Goal: Task Accomplishment & Management: Use online tool/utility

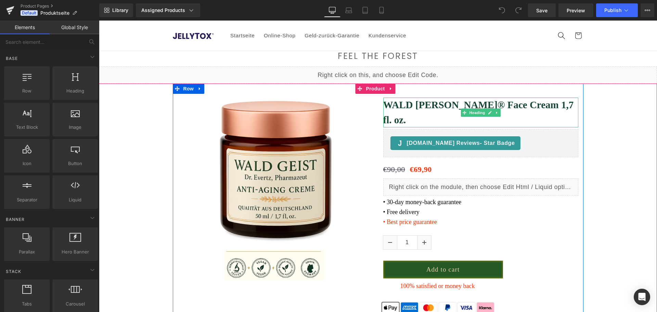
click at [453, 106] on h1 "WALD GEIST® Face Cream 1,7 fl. oz." at bounding box center [480, 112] width 195 height 30
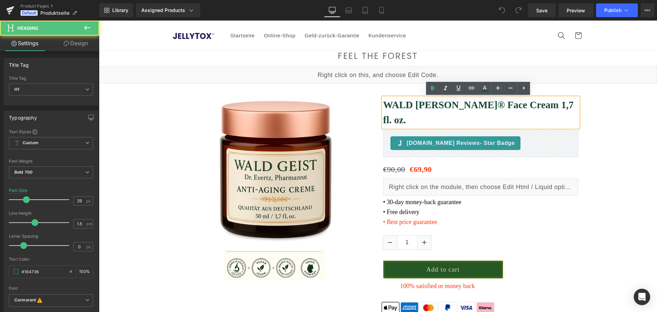
click at [486, 106] on h1 "WALD GEIST® Face Cream 1,7 fl. oz." at bounding box center [480, 112] width 195 height 30
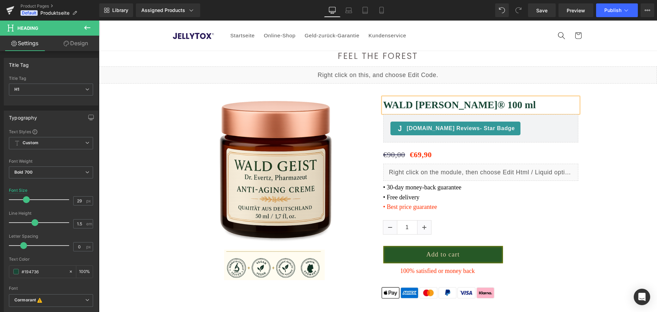
click at [453, 107] on h1 "WALD GEIST® 100 ml" at bounding box center [480, 104] width 195 height 15
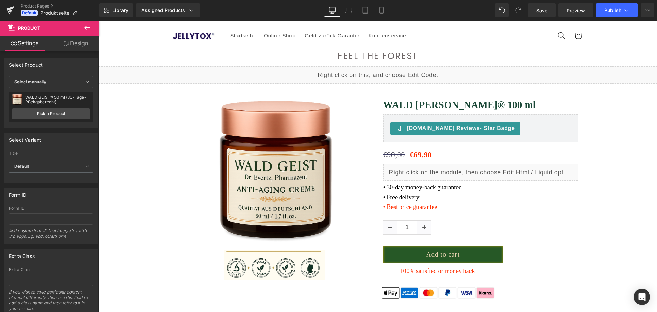
click at [413, 194] on font "• Free delivery" at bounding box center [401, 197] width 36 height 7
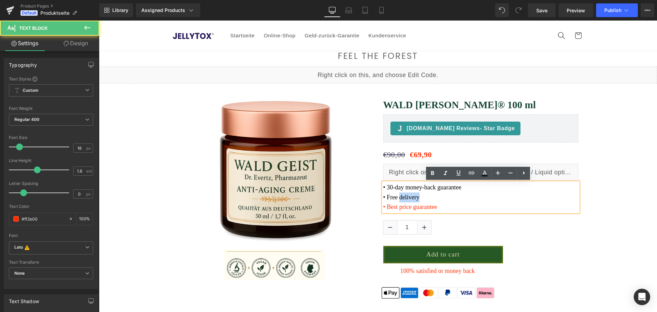
click at [413, 194] on font "• Free delivery" at bounding box center [401, 197] width 36 height 7
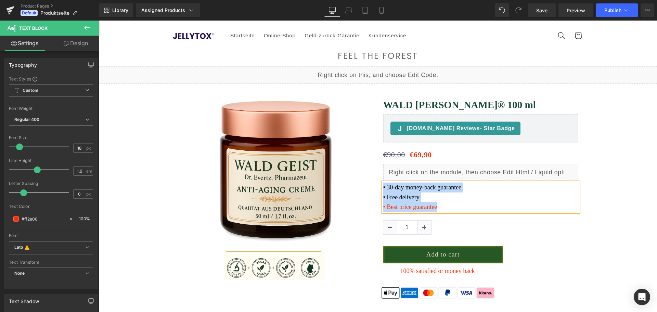
paste div
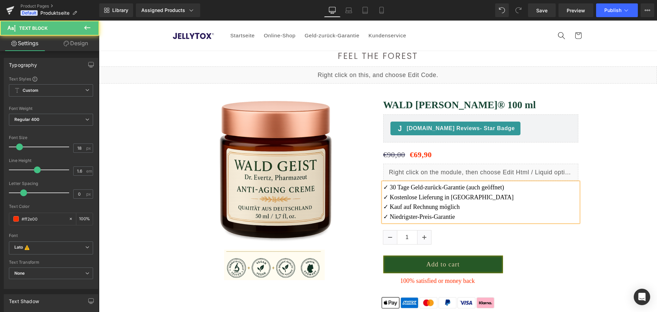
click at [413, 194] on font "✓ Kostenlose Lieferung in Deutschland" at bounding box center [448, 197] width 131 height 7
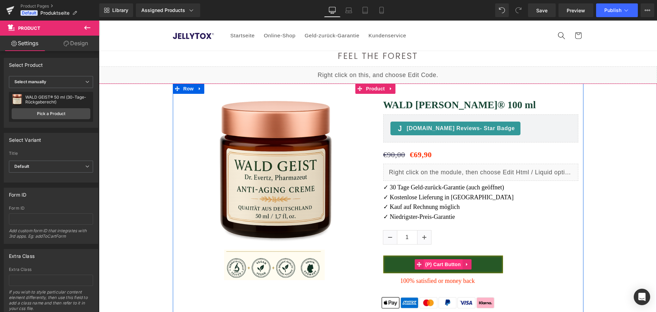
click at [446, 264] on span "(P) Cart Button" at bounding box center [442, 264] width 39 height 10
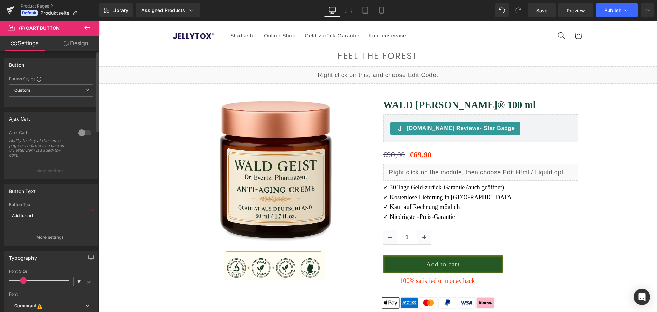
click at [38, 216] on input "Add to cart" at bounding box center [51, 215] width 84 height 11
type input "In den Einkaufswagen"
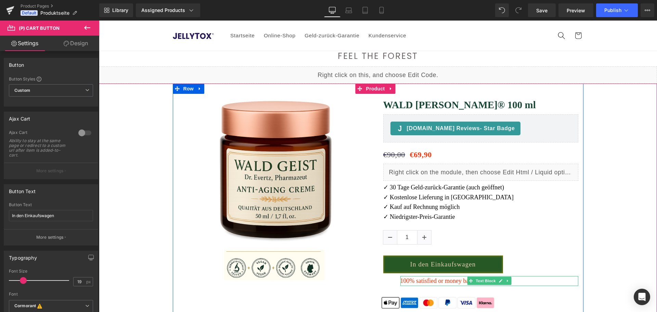
click at [405, 279] on p "100% satisfied or money back" at bounding box center [489, 281] width 178 height 10
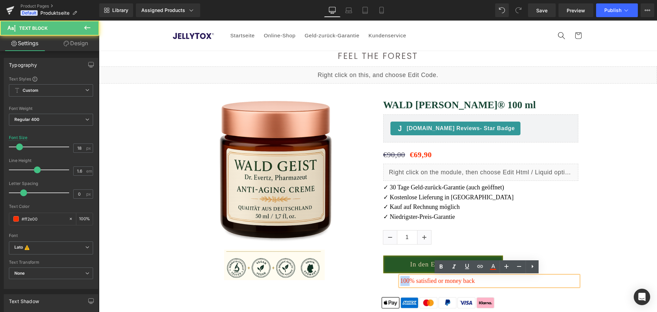
click at [405, 279] on p "100% satisfied or money back" at bounding box center [489, 281] width 178 height 10
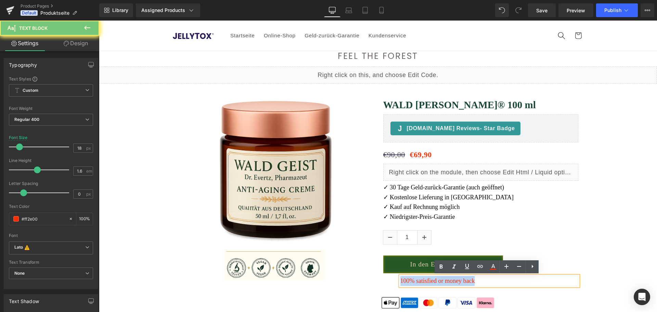
click at [405, 279] on p "100% satisfied or money back" at bounding box center [489, 281] width 178 height 10
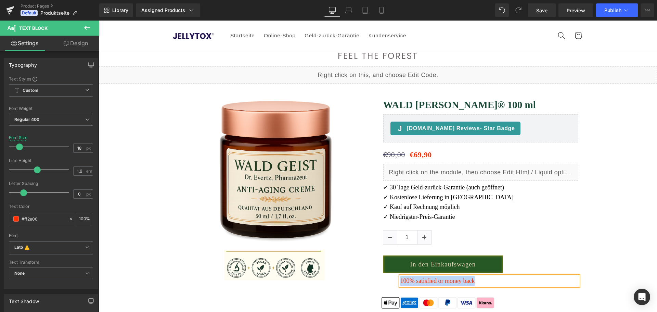
paste div
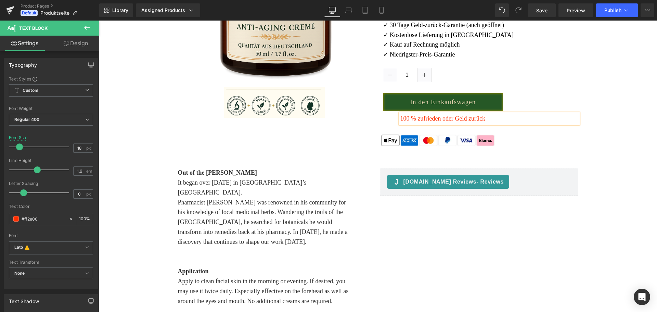
scroll to position [171, 0]
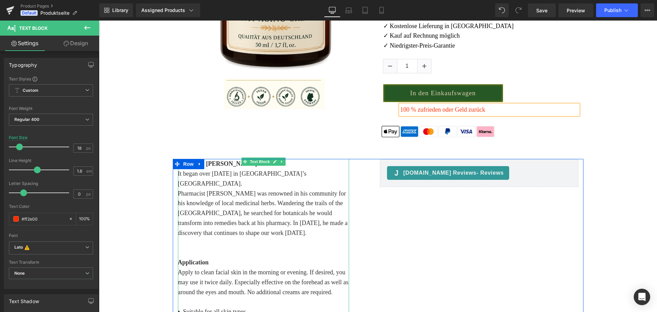
click at [247, 200] on p "Pharmacist Dr. Adolf Evertz was renowned in his community for his knowledge of …" at bounding box center [263, 212] width 171 height 49
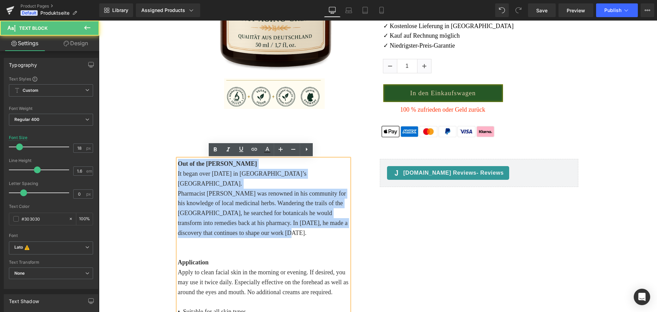
drag, startPoint x: 266, startPoint y: 222, endPoint x: 150, endPoint y: 160, distance: 131.3
copy div "Out of the Woods It began over 160 years ago in Germany’s Black Forest. Pharmac…"
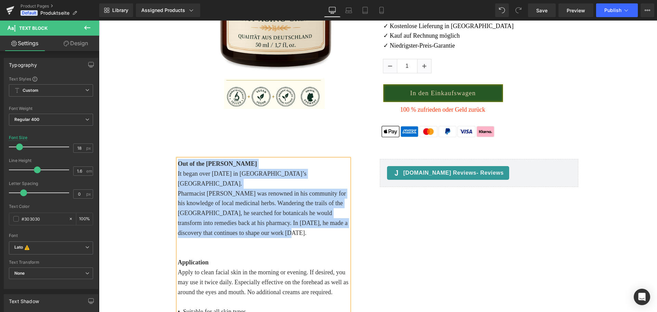
click at [289, 223] on p "Pharmacist Dr. Adolf Evertz was renowned in his community for his knowledge of …" at bounding box center [263, 212] width 171 height 49
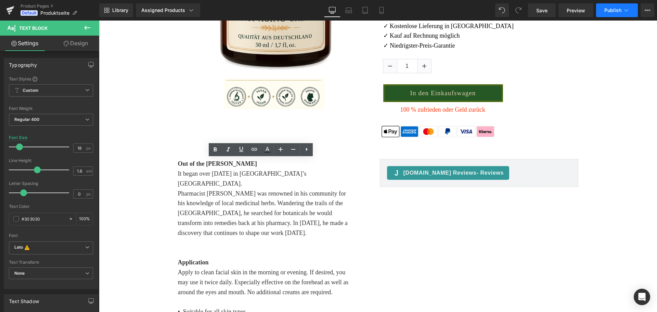
click at [603, 11] on button "Publish" at bounding box center [617, 10] width 42 height 14
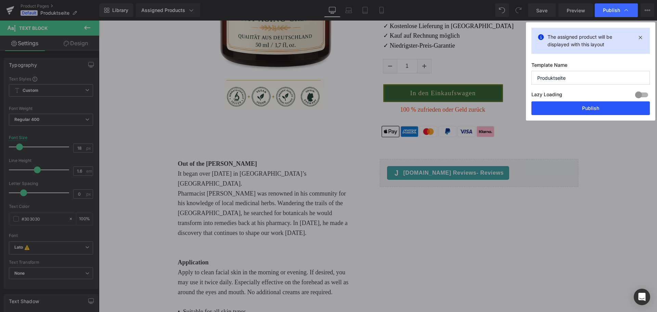
click at [591, 109] on button "Publish" at bounding box center [590, 108] width 118 height 14
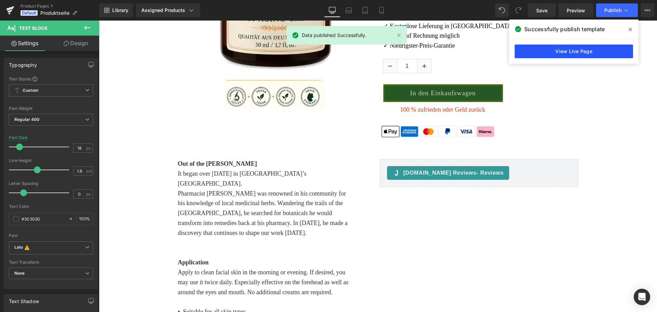
click at [595, 49] on link "View Live Page" at bounding box center [573, 51] width 118 height 14
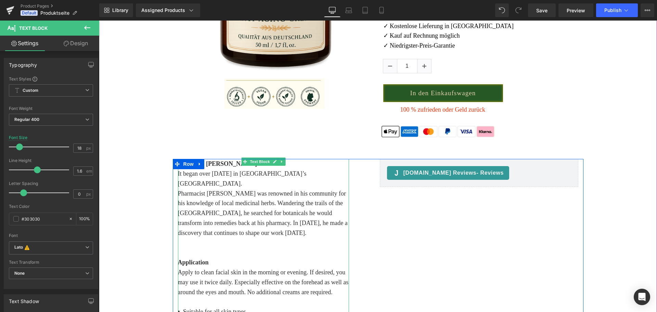
click at [285, 238] on p at bounding box center [263, 243] width 171 height 10
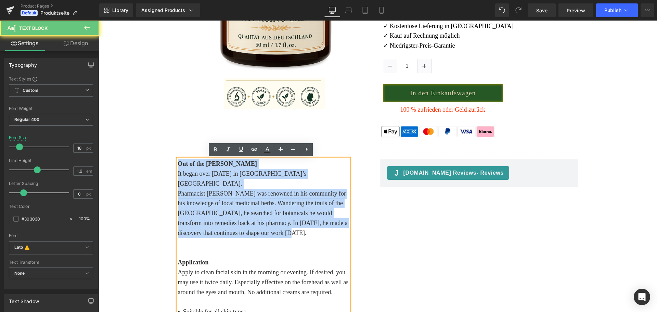
drag, startPoint x: 277, startPoint y: 225, endPoint x: 144, endPoint y: 160, distance: 148.8
paste div
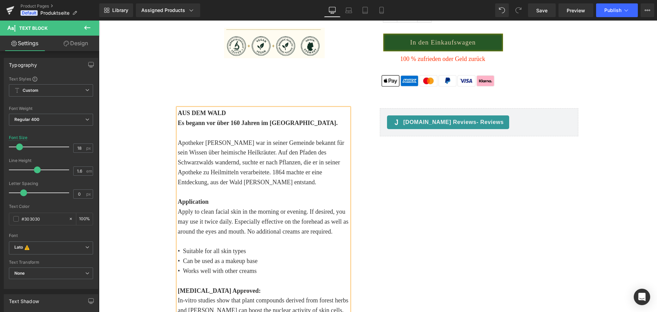
scroll to position [224, 0]
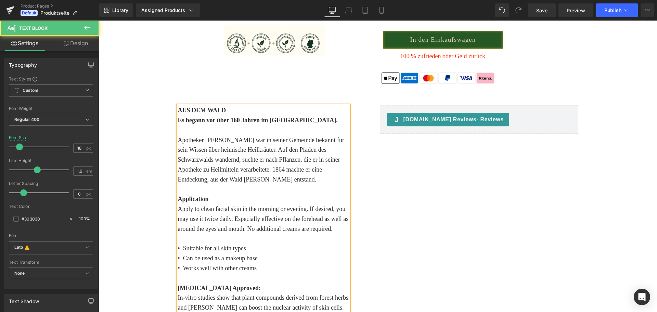
click at [209, 127] on p at bounding box center [263, 130] width 171 height 10
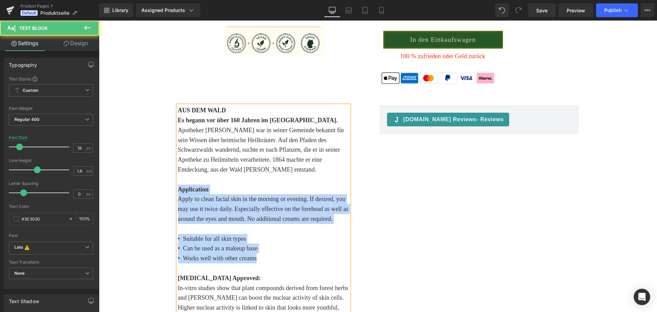
drag, startPoint x: 259, startPoint y: 259, endPoint x: 144, endPoint y: 187, distance: 134.6
copy div "Application Apply to clean facial skin in the morning or evening. If desired, y…"
click at [259, 249] on p "• Can be used as a makeup base" at bounding box center [263, 248] width 171 height 10
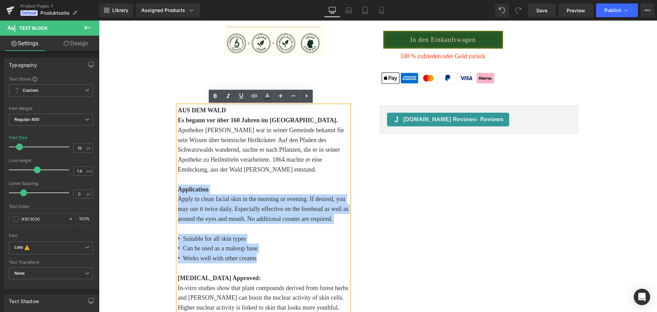
drag, startPoint x: 262, startPoint y: 260, endPoint x: 160, endPoint y: 189, distance: 123.9
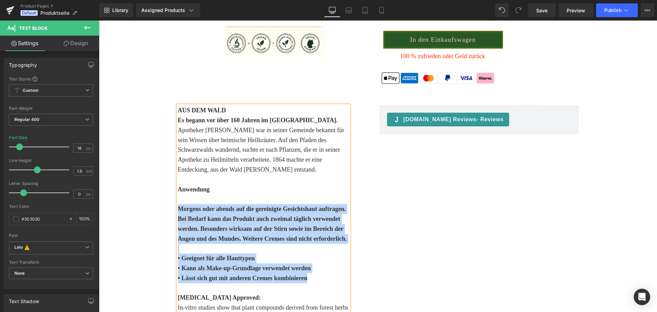
drag, startPoint x: 309, startPoint y: 280, endPoint x: 150, endPoint y: 211, distance: 173.1
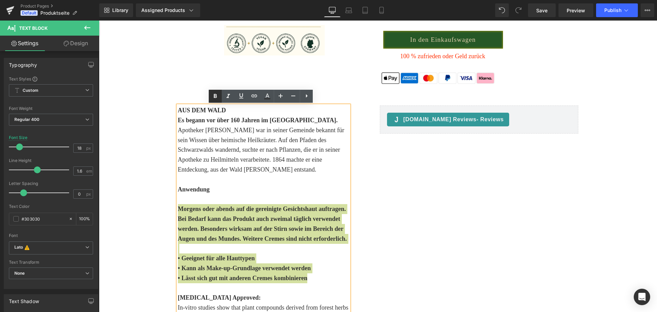
click at [214, 95] on icon at bounding box center [215, 96] width 3 height 4
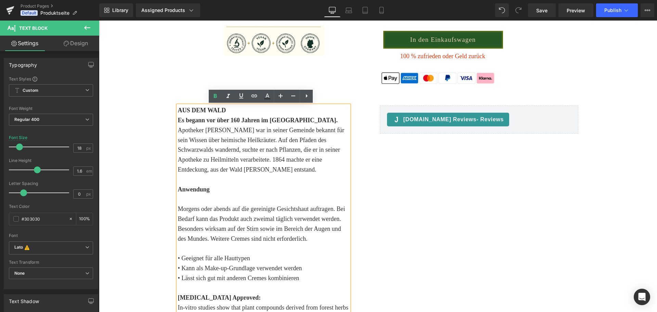
click at [194, 200] on p at bounding box center [263, 199] width 171 height 10
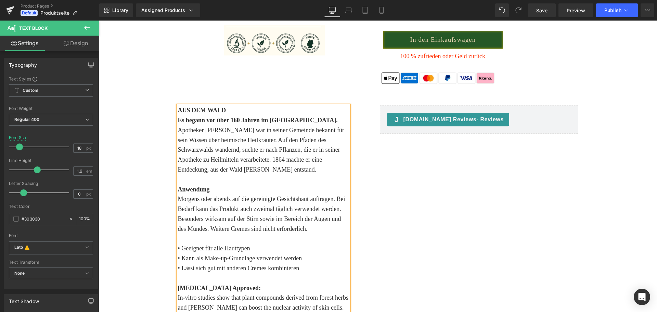
click at [190, 241] on p at bounding box center [263, 239] width 171 height 10
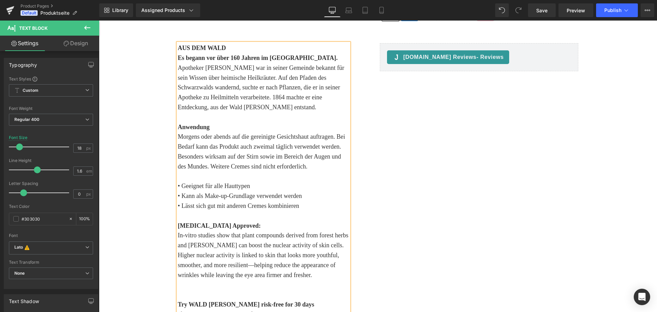
scroll to position [293, 0]
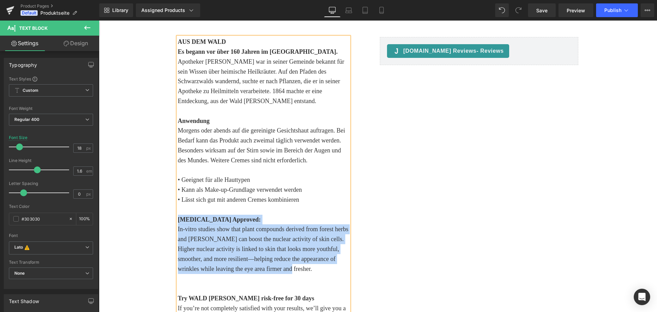
drag, startPoint x: 280, startPoint y: 269, endPoint x: 149, endPoint y: 218, distance: 139.8
copy div "Dermatologist Approved: In-vitro studies show that plant compounds derived from…"
click at [244, 243] on p "In-vitro studies show that plant compounds derived from forest herbs and moss c…" at bounding box center [263, 248] width 171 height 49
drag, startPoint x: 289, startPoint y: 269, endPoint x: 153, endPoint y: 219, distance: 145.4
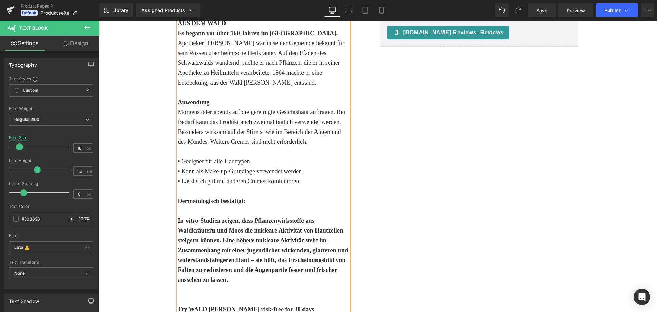
scroll to position [327, 0]
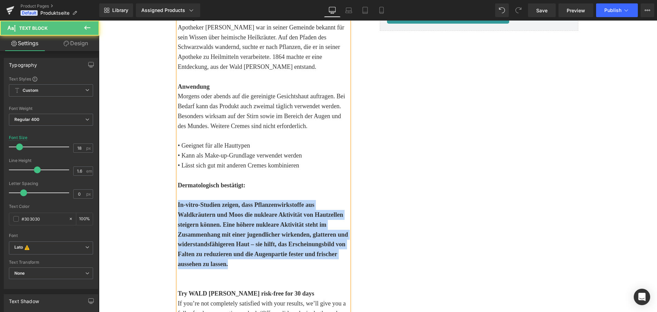
drag, startPoint x: 235, startPoint y: 261, endPoint x: 164, endPoint y: 205, distance: 90.2
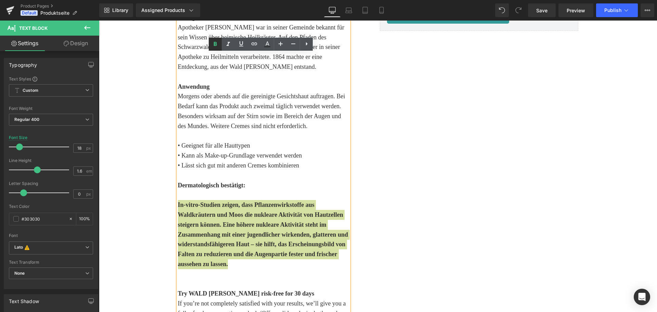
click at [213, 42] on icon at bounding box center [215, 44] width 8 height 8
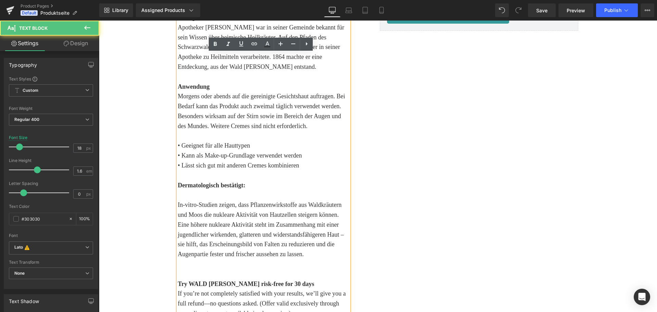
click at [249, 197] on p at bounding box center [263, 195] width 171 height 10
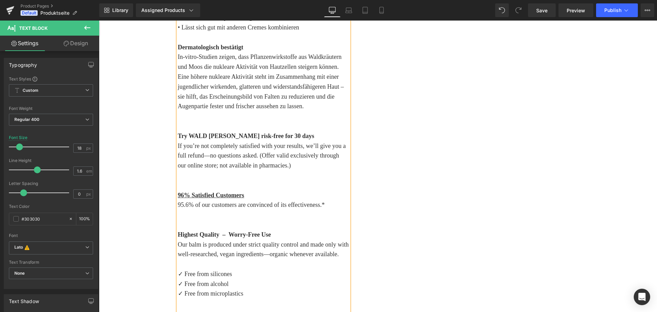
scroll to position [464, 0]
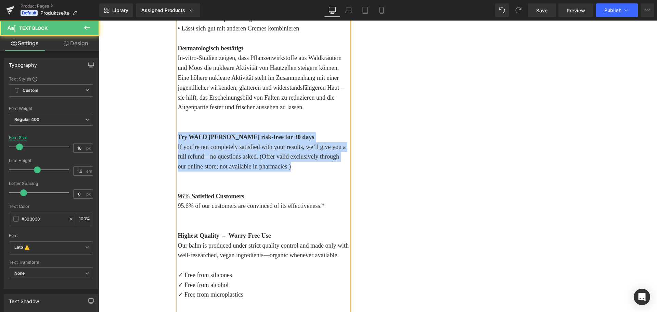
drag, startPoint x: 184, startPoint y: 129, endPoint x: 332, endPoint y: 166, distance: 152.3
click at [332, 166] on div "AUS DEM WALD Es begann vor über 160 Jahren im Schwarzwald. Apotheker Dr. Adolf …" at bounding box center [263, 284] width 171 height 837
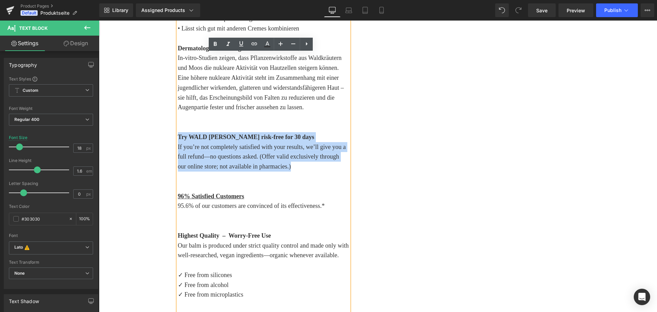
copy div "Try WALD GEIST risk-free for 30 days If you’re not completely satisfied with yo…"
click at [289, 168] on p "If you’re not completely satisfied with your results, we’ll give you a full ref…" at bounding box center [263, 156] width 171 height 29
drag, startPoint x: 295, startPoint y: 167, endPoint x: 155, endPoint y: 137, distance: 142.9
click at [155, 137] on div "(P) Image" at bounding box center [377, 173] width 551 height 1107
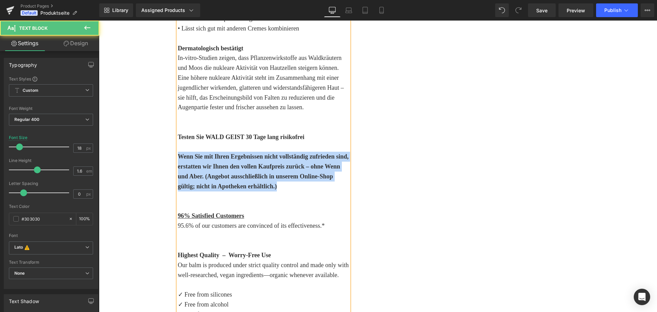
drag, startPoint x: 283, startPoint y: 185, endPoint x: 156, endPoint y: 153, distance: 130.5
click at [156, 153] on div "(P) Image" at bounding box center [377, 183] width 551 height 1127
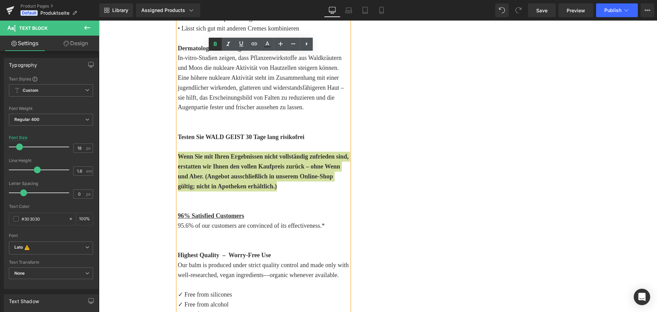
click at [219, 43] on link at bounding box center [215, 44] width 13 height 13
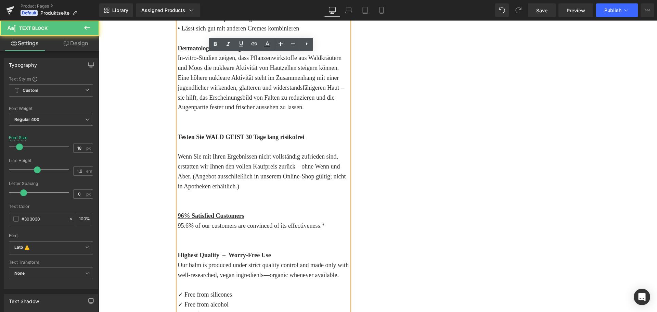
click at [185, 148] on p at bounding box center [263, 147] width 171 height 10
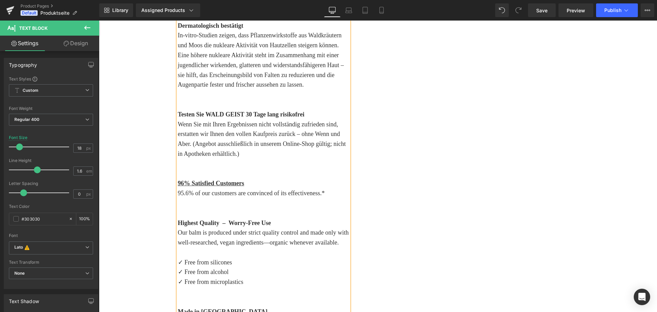
scroll to position [498, 0]
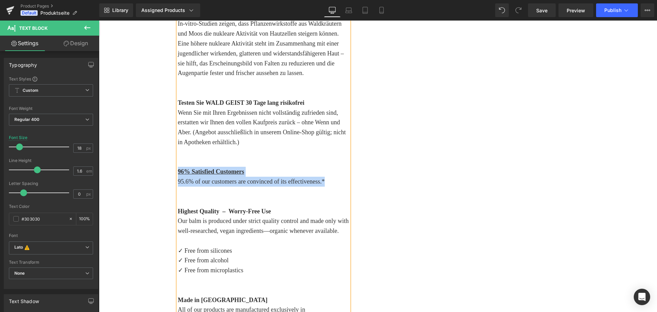
drag, startPoint x: 332, startPoint y: 182, endPoint x: 159, endPoint y: 170, distance: 173.5
click at [159, 170] on div "(P) Image" at bounding box center [377, 144] width 551 height 1117
copy div "96% Satisfied Customers 95.6% of our customers are convinced of its effectivene…"
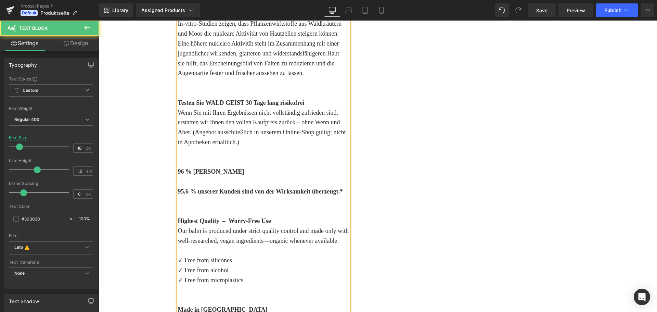
click at [261, 190] on u "95,6 % unserer Kunden sind von der Wirksamkeit überzeugt.*" at bounding box center [260, 191] width 165 height 7
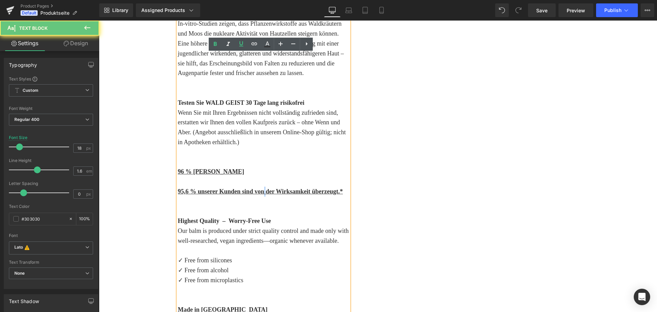
click at [261, 190] on u "95,6 % unserer Kunden sind von der Wirksamkeit überzeugt.*" at bounding box center [260, 191] width 165 height 7
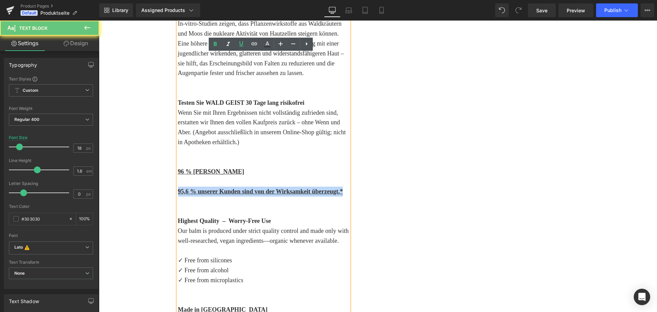
click at [261, 190] on u "95,6 % unserer Kunden sind von der Wirksamkeit überzeugt.*" at bounding box center [260, 191] width 165 height 7
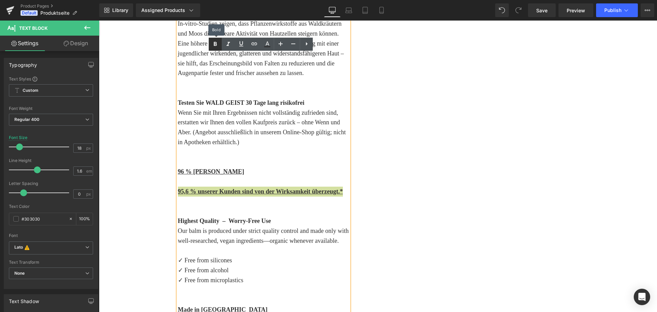
click at [216, 42] on icon at bounding box center [215, 44] width 8 height 8
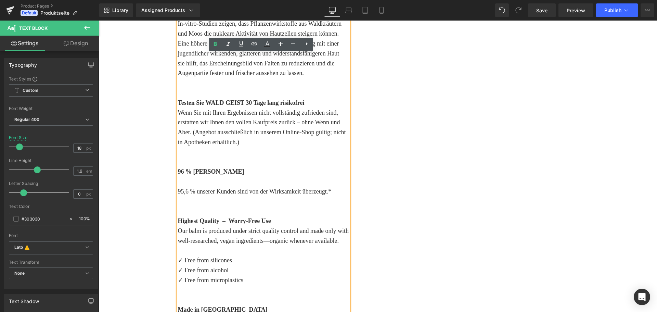
click at [228, 187] on p "95,6 % unserer Kunden sind von der Wirksamkeit überzeugt.*" at bounding box center [263, 191] width 171 height 10
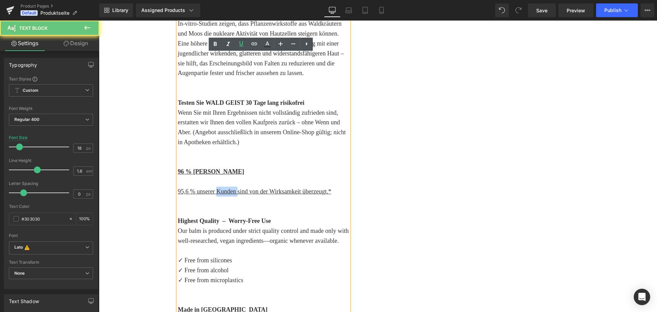
click at [228, 187] on p "95,6 % unserer Kunden sind von der Wirksamkeit überzeugt.*" at bounding box center [263, 191] width 171 height 10
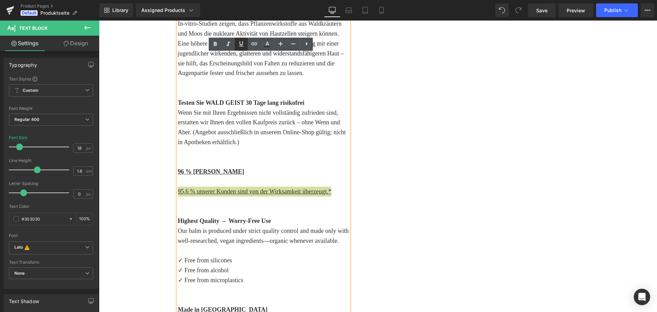
click at [240, 45] on icon at bounding box center [241, 44] width 8 height 8
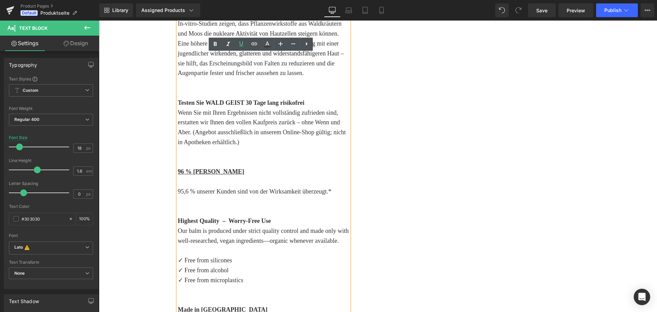
click at [208, 185] on p at bounding box center [263, 181] width 171 height 10
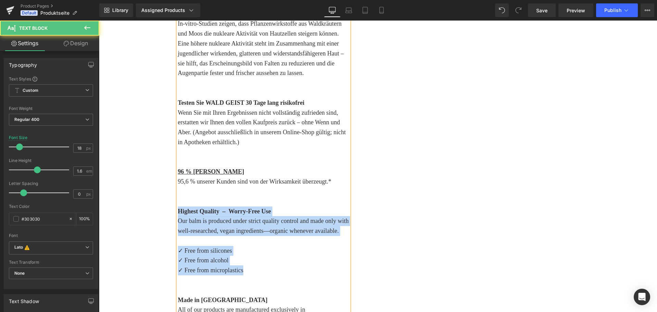
drag, startPoint x: 253, startPoint y: 270, endPoint x: 159, endPoint y: 209, distance: 112.2
click at [159, 209] on div "(P) Image" at bounding box center [377, 144] width 551 height 1117
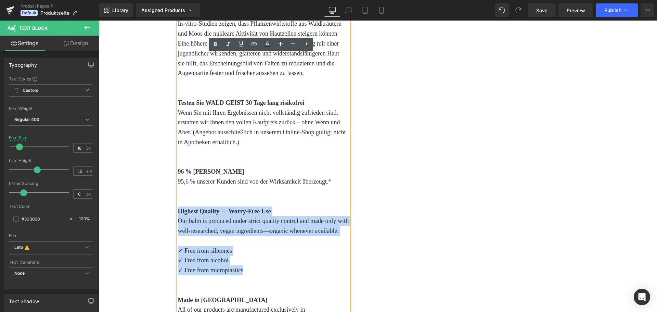
copy div "Highest Quality – Worry-Free Use Our balm is produced under strict quality cont…"
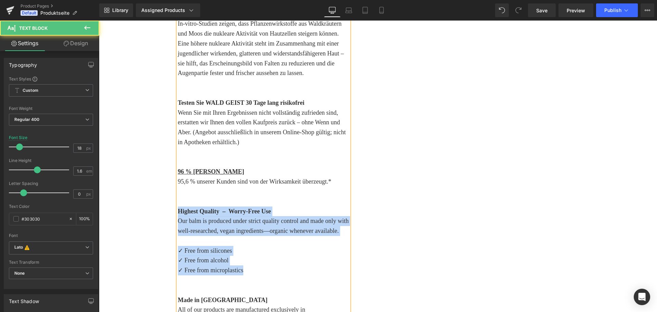
click at [263, 272] on p "✓ Free from microplastics" at bounding box center [263, 270] width 171 height 10
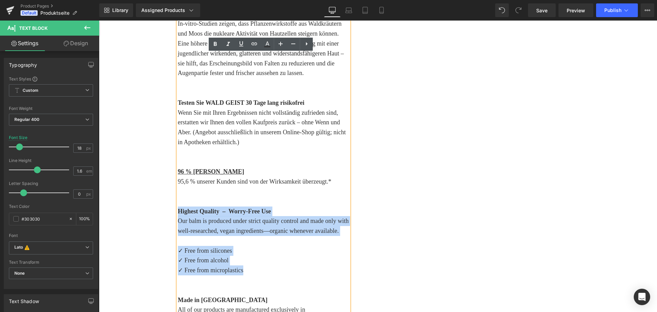
drag, startPoint x: 255, startPoint y: 272, endPoint x: 144, endPoint y: 212, distance: 126.3
click at [144, 212] on div "(P) Image" at bounding box center [377, 144] width 551 height 1117
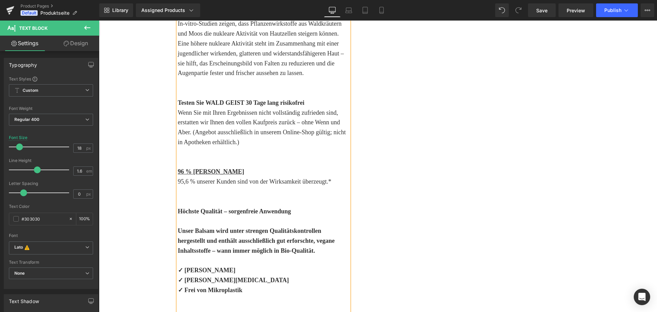
click at [226, 212] on b "Höchste Qualität – sorgenfreie Anwendung" at bounding box center [234, 211] width 113 height 7
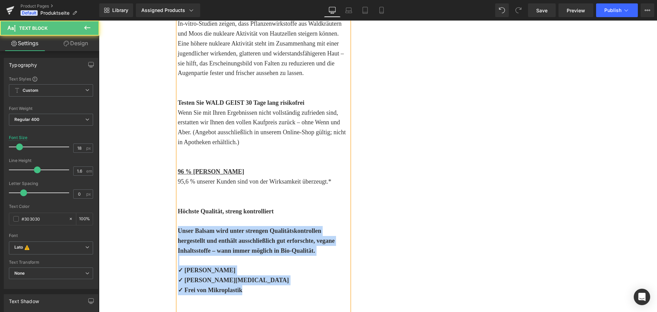
drag, startPoint x: 251, startPoint y: 291, endPoint x: 161, endPoint y: 232, distance: 107.2
click at [161, 232] on div "(P) Image" at bounding box center [377, 154] width 551 height 1137
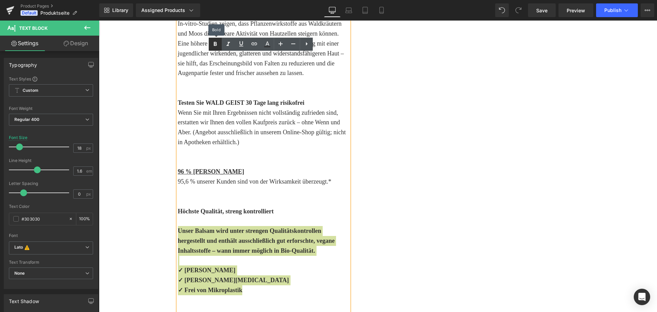
click at [210, 48] on link at bounding box center [215, 44] width 13 height 13
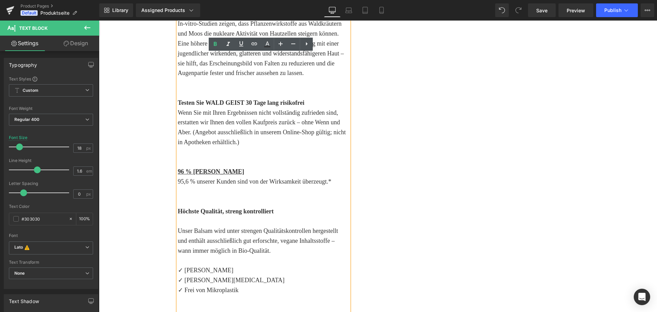
click at [194, 221] on p at bounding box center [263, 221] width 171 height 10
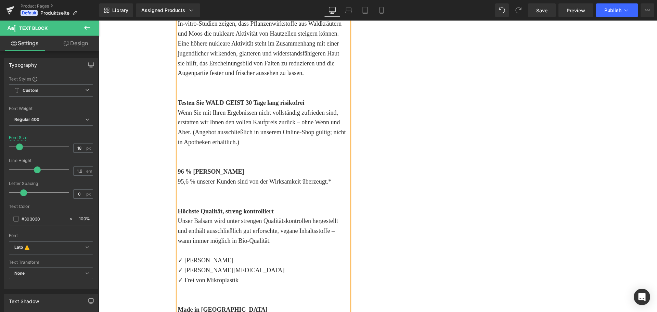
click at [194, 211] on strong "Höchste Qualität, streng kontrolliert" at bounding box center [226, 211] width 96 height 7
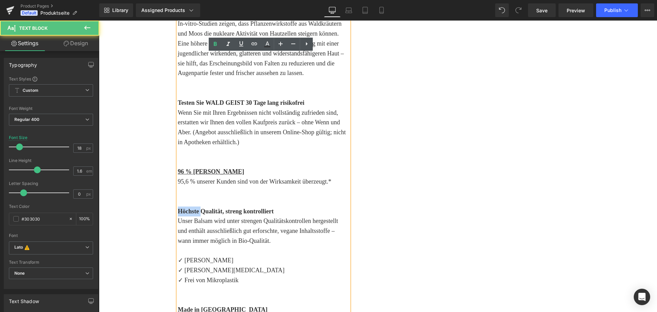
click at [194, 211] on strong "Höchste Qualität, streng kontrolliert" at bounding box center [226, 211] width 96 height 7
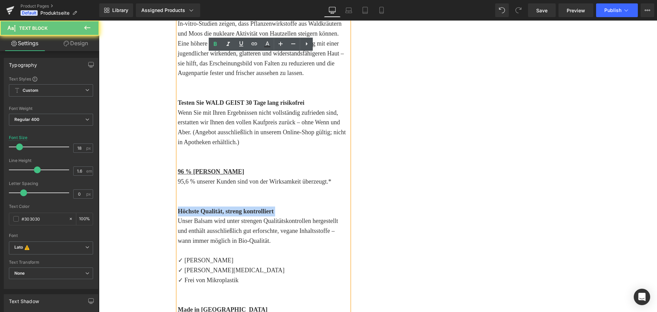
click at [194, 211] on strong "Höchste Qualität, streng kontrolliert" at bounding box center [226, 211] width 96 height 7
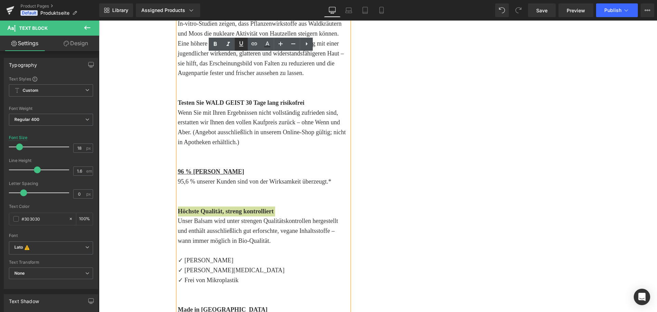
click at [242, 45] on icon at bounding box center [241, 44] width 8 height 8
click at [217, 102] on strong "Testen Sie WALD GEIST 30 Tage lang risikofrei" at bounding box center [241, 102] width 127 height 7
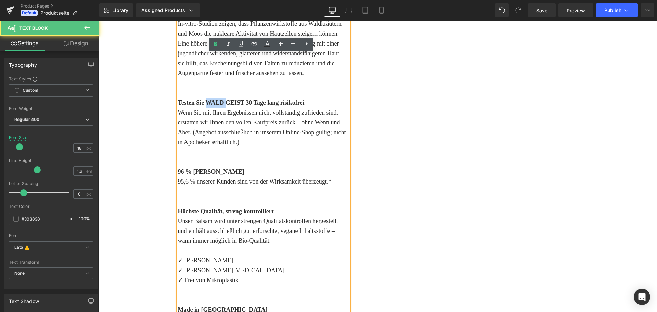
click at [217, 102] on strong "Testen Sie WALD GEIST 30 Tage lang risikofrei" at bounding box center [241, 102] width 127 height 7
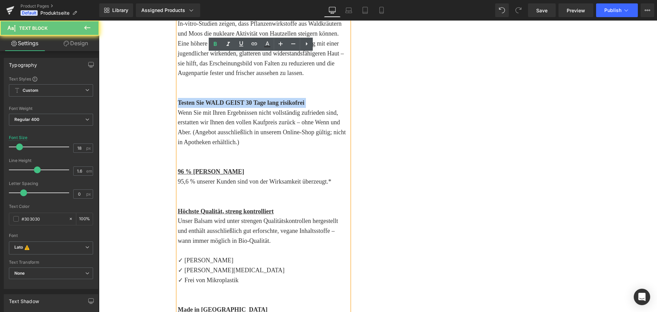
click at [217, 102] on strong "Testen Sie WALD GEIST 30 Tage lang risikofrei" at bounding box center [241, 102] width 127 height 7
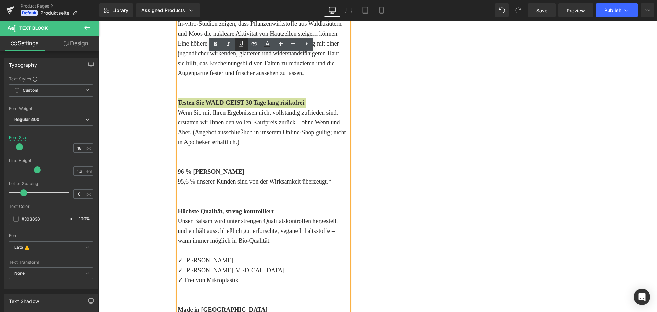
click at [240, 46] on icon at bounding box center [241, 43] width 4 height 5
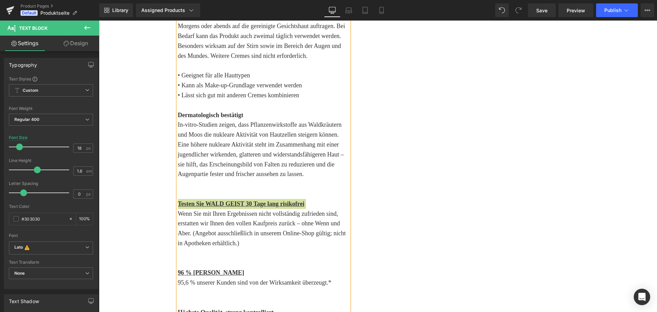
scroll to position [395, 0]
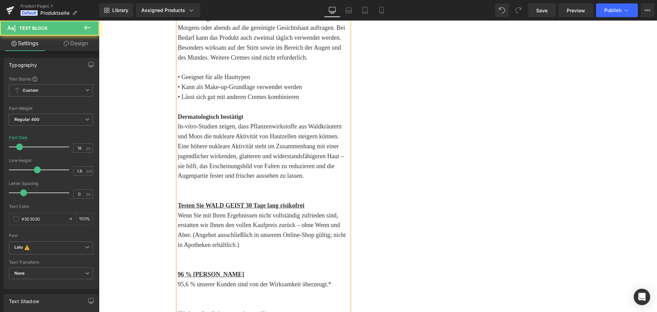
click at [223, 118] on strong "Dermatologisch bestätigt" at bounding box center [210, 116] width 65 height 7
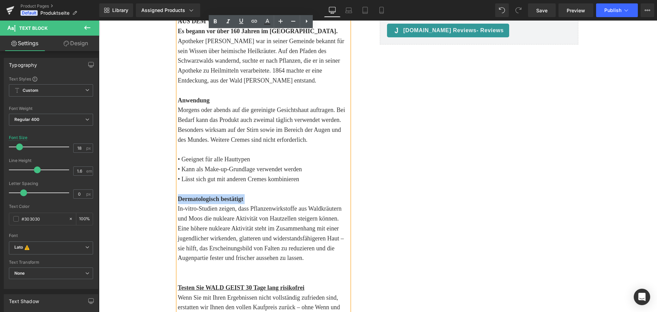
scroll to position [293, 0]
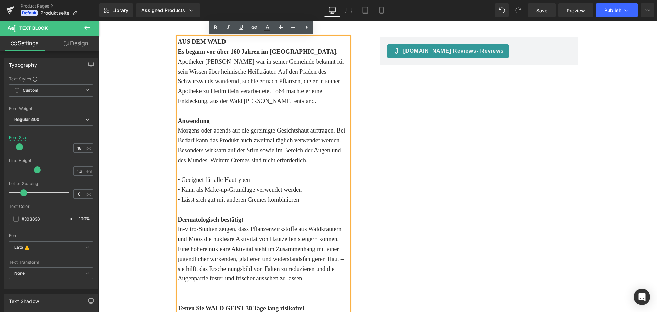
click at [198, 121] on strong "Anwendung" at bounding box center [194, 120] width 32 height 7
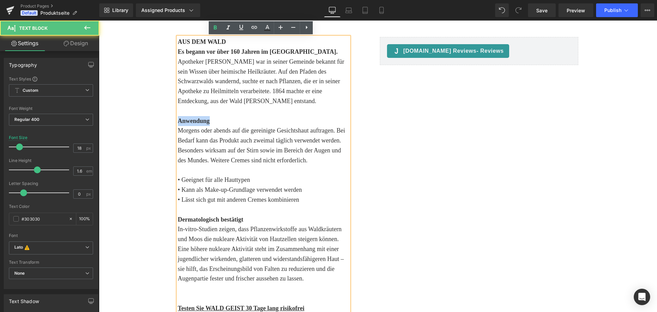
click at [198, 121] on strong "Anwendung" at bounding box center [194, 120] width 32 height 7
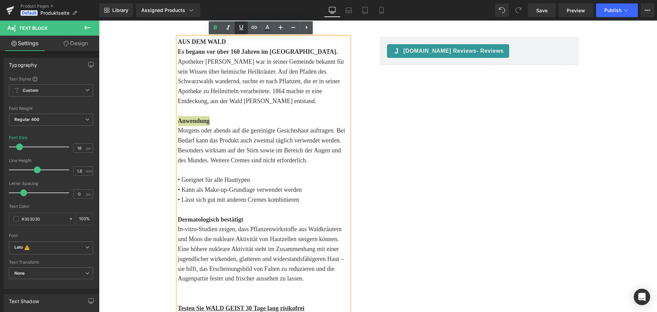
click at [241, 25] on icon at bounding box center [241, 27] width 8 height 8
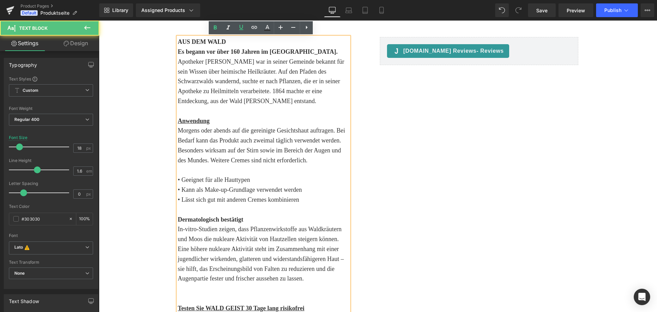
click at [206, 222] on strong "Dermatologisch bestätigt" at bounding box center [210, 219] width 65 height 7
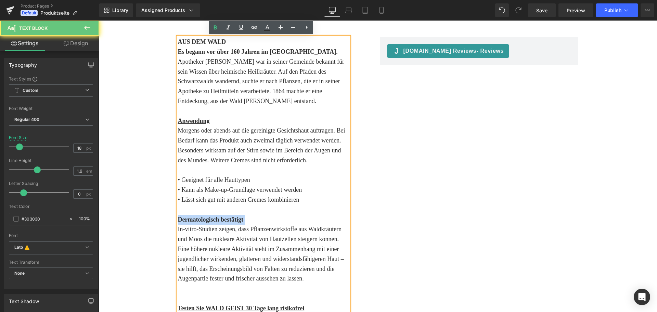
click at [206, 222] on strong "Dermatologisch bestätigt" at bounding box center [210, 219] width 65 height 7
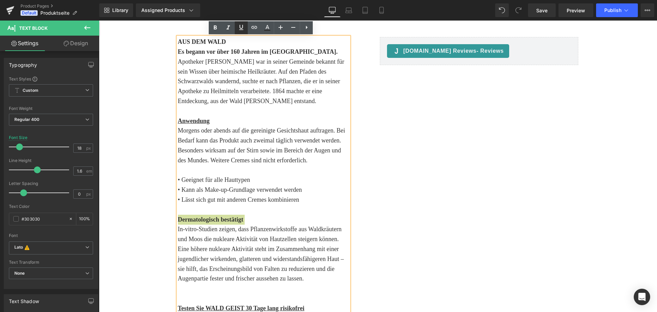
click at [243, 28] on icon at bounding box center [241, 27] width 8 height 8
click at [267, 195] on p "• Lässt sich gut mit anderen Cremes kombinieren" at bounding box center [263, 200] width 171 height 10
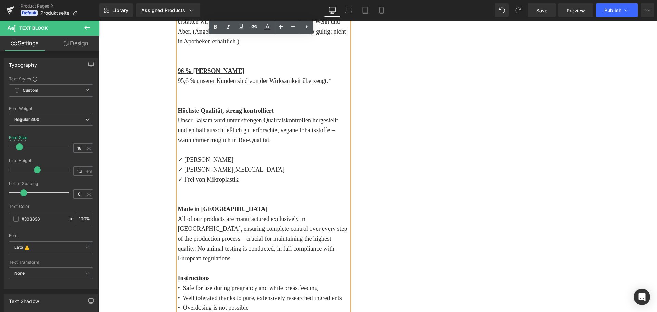
scroll to position [601, 0]
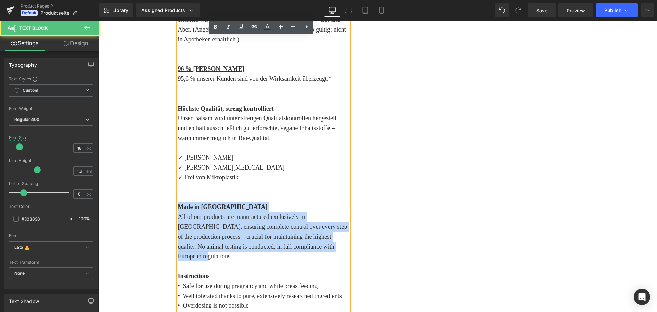
drag, startPoint x: 331, startPoint y: 248, endPoint x: 152, endPoint y: 209, distance: 183.1
click at [152, 209] on div "(P) Image" at bounding box center [377, 46] width 551 height 1127
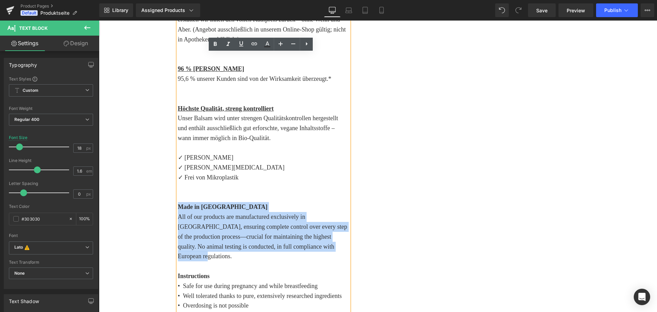
copy div "Made in Germany All of our products are manufactured exclusively in Germany, en…"
click at [255, 240] on p "All of our products are manufactured exclusively in Germany, ensuring complete …" at bounding box center [263, 236] width 171 height 49
drag, startPoint x: 322, startPoint y: 246, endPoint x: 147, endPoint y: 205, distance: 180.2
click at [147, 205] on div "(P) Image" at bounding box center [377, 46] width 551 height 1127
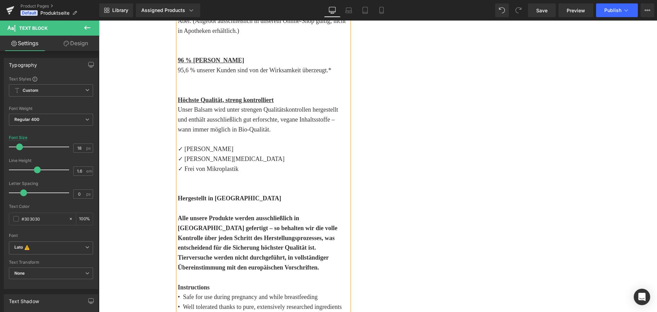
scroll to position [635, 0]
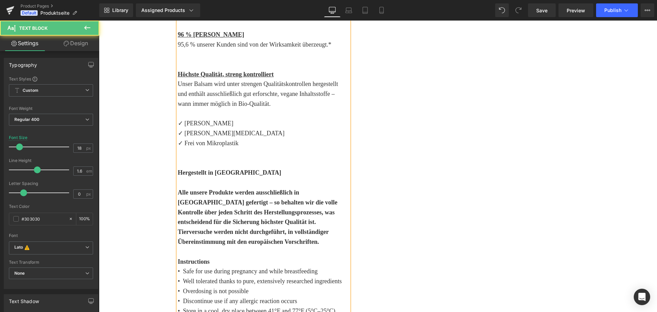
click at [201, 193] on b "Alle unsere Produkte werden ausschließlich in Deutschland gefertigt – so behalt…" at bounding box center [257, 217] width 159 height 56
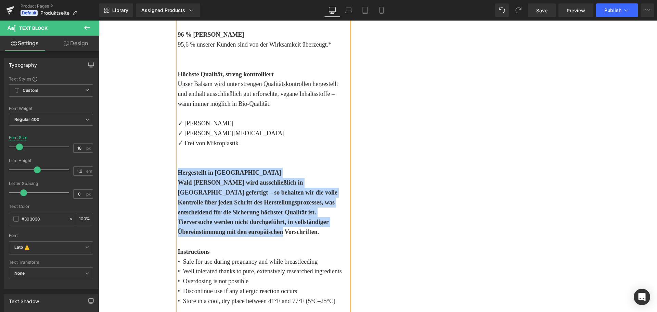
drag, startPoint x: 234, startPoint y: 232, endPoint x: 158, endPoint y: 177, distance: 93.6
click at [158, 177] on div "(P) Image" at bounding box center [377, 17] width 551 height 1137
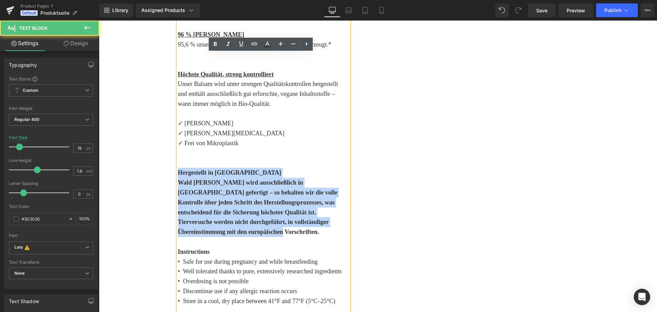
click at [186, 195] on b "Wald Geist wird ausschließlich in Deutschland gefertigt – so behalten wir die v…" at bounding box center [257, 207] width 159 height 56
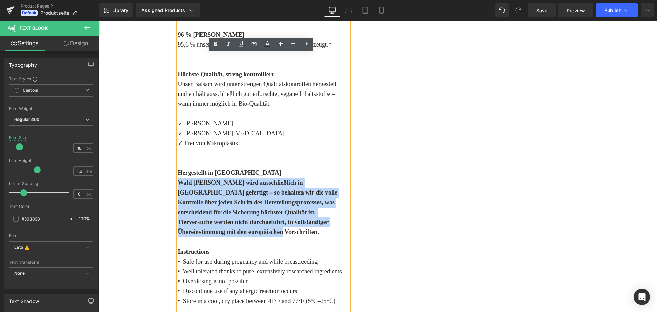
drag, startPoint x: 221, startPoint y: 233, endPoint x: 153, endPoint y: 183, distance: 85.0
click at [153, 183] on div "(P) Image" at bounding box center [377, 17] width 551 height 1137
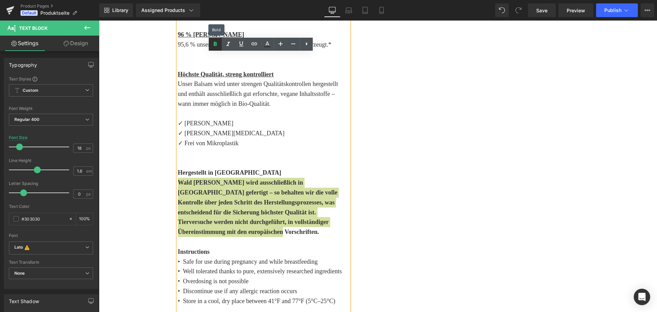
click at [219, 44] on icon at bounding box center [215, 44] width 8 height 8
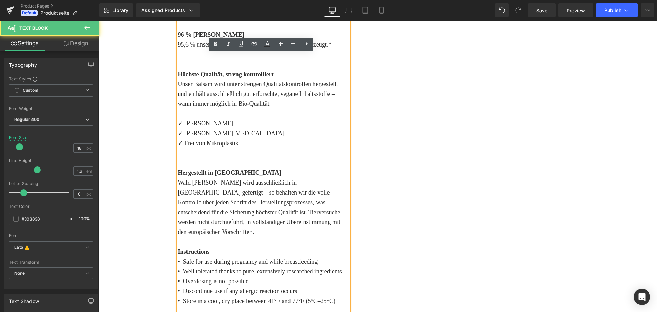
click at [223, 171] on b "Hergestellt in Deutschland" at bounding box center [229, 172] width 103 height 7
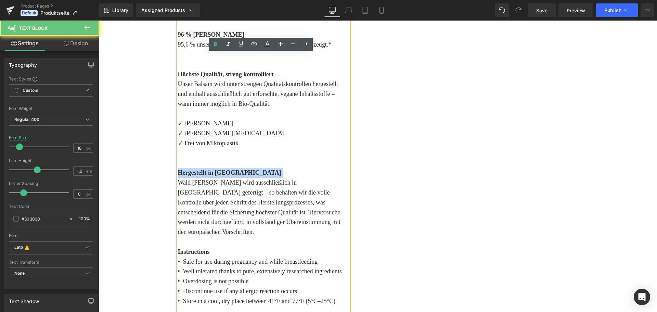
click at [223, 171] on b "Hergestellt in Deutschland" at bounding box center [229, 172] width 103 height 7
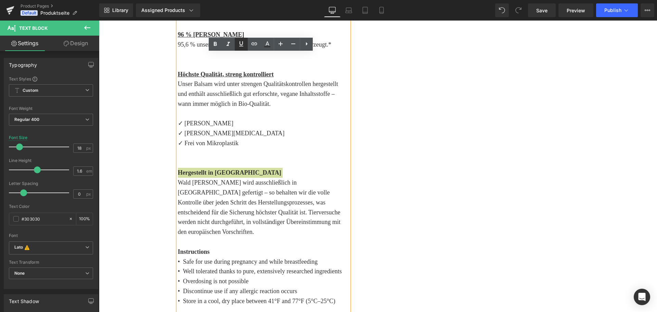
click at [238, 44] on icon at bounding box center [241, 44] width 8 height 8
click at [261, 188] on p "Wald Geist wird ausschließlich in Deutschland gefertigt – so behalten wir die v…" at bounding box center [263, 206] width 171 height 59
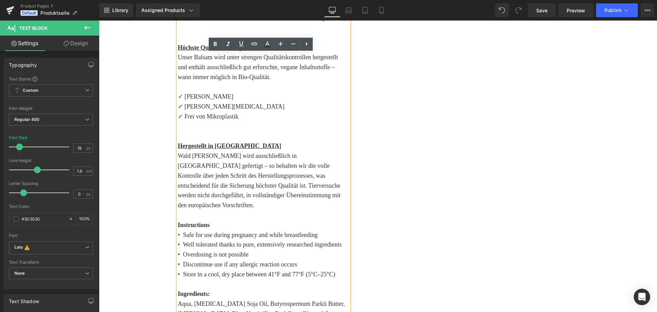
scroll to position [703, 0]
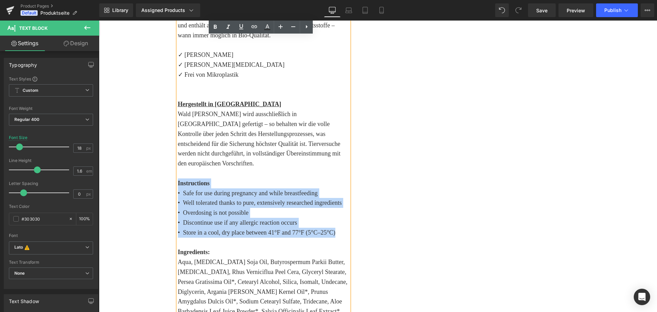
drag, startPoint x: 337, startPoint y: 223, endPoint x: 166, endPoint y: 174, distance: 178.4
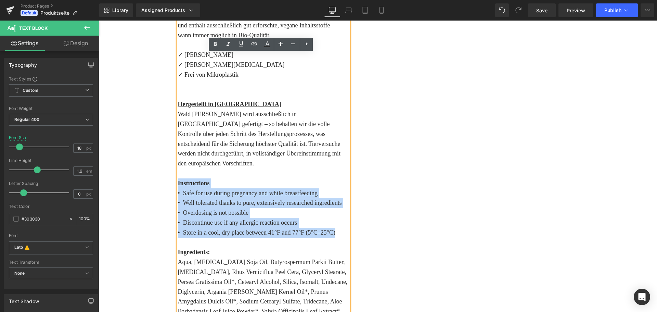
copy div "Instructions • Safe for use during pregnancy and while breastfeeding • Well tol…"
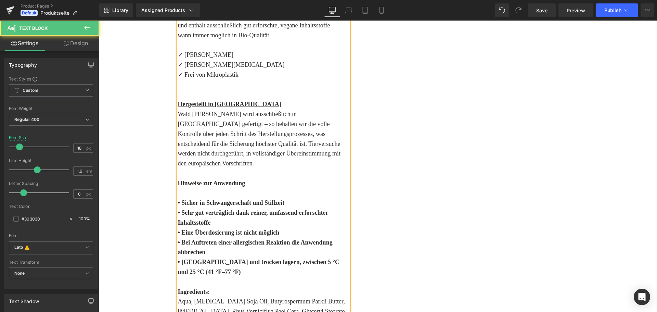
click at [216, 188] on p at bounding box center [263, 193] width 171 height 10
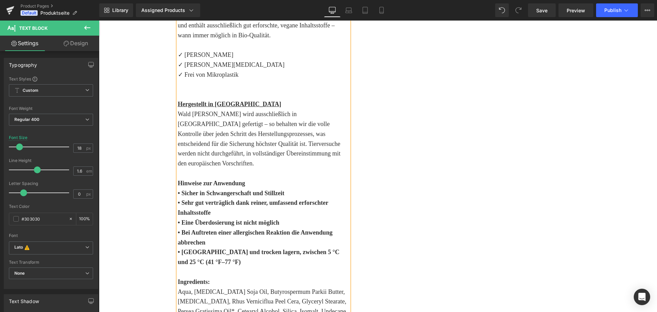
click at [221, 180] on b "Hinweise zur Anwendung" at bounding box center [211, 183] width 67 height 7
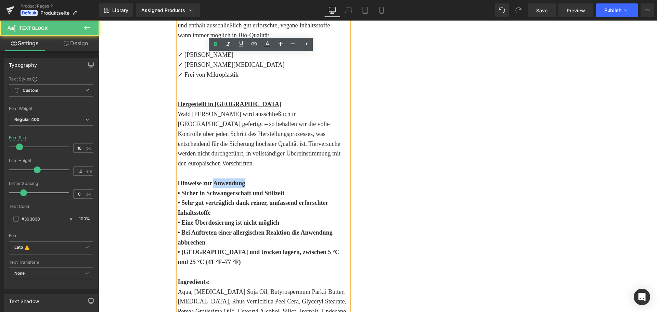
click at [221, 180] on b "Hinweise zur Anwendung" at bounding box center [211, 183] width 67 height 7
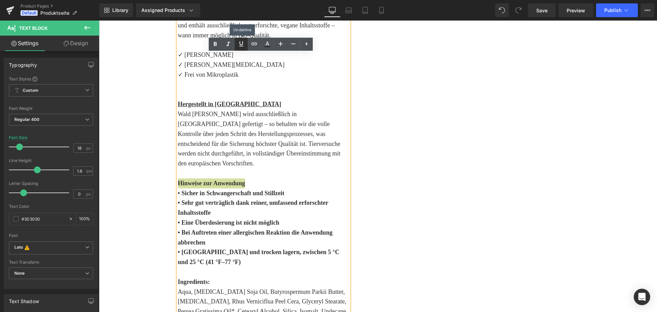
click at [241, 42] on icon at bounding box center [241, 44] width 8 height 8
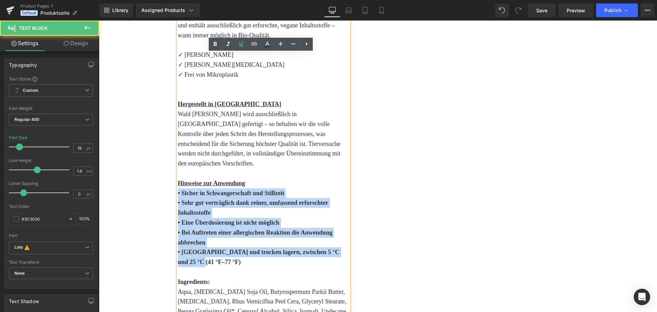
drag, startPoint x: 197, startPoint y: 249, endPoint x: 168, endPoint y: 185, distance: 70.6
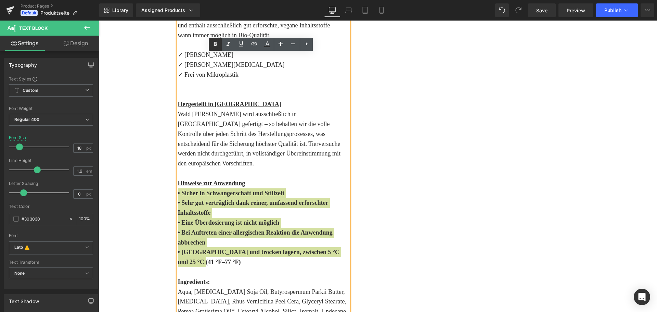
click at [212, 44] on icon at bounding box center [215, 44] width 8 height 8
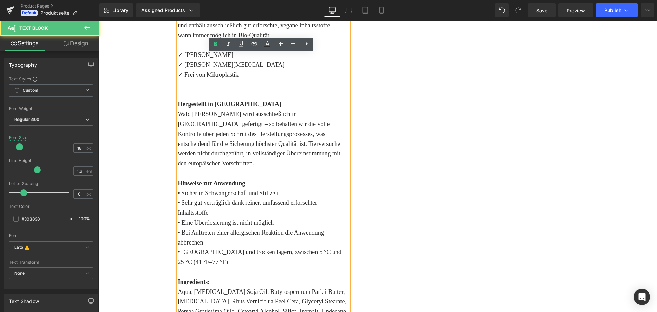
click at [226, 201] on p "• Sehr gut verträglich dank reiner, umfassend erforschter Inhaltsstoffe" at bounding box center [263, 208] width 171 height 20
drag, startPoint x: 304, startPoint y: 241, endPoint x: 338, endPoint y: 242, distance: 33.5
click at [338, 247] on p "• Kühl und trocken lagern, zwischen 5 °C und 25 °C (41 °F–77 °F)" at bounding box center [263, 257] width 171 height 20
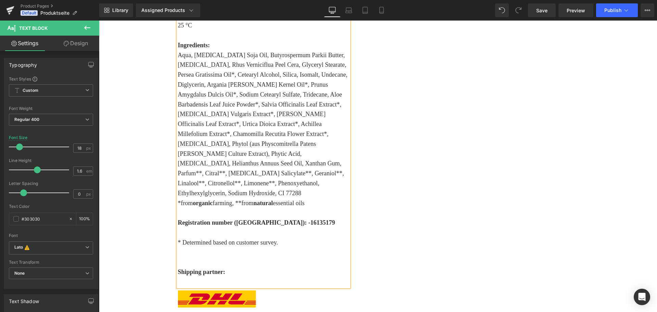
scroll to position [943, 0]
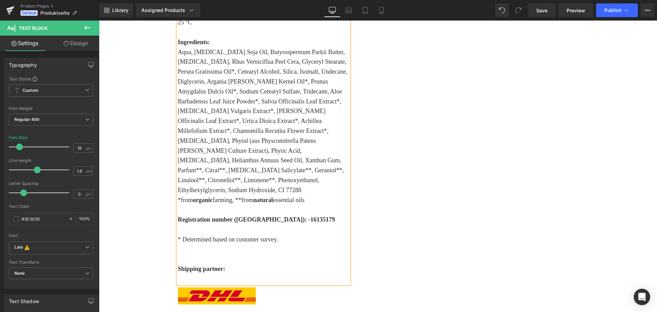
click at [219, 216] on strong "Registration number (Germany): -16135179" at bounding box center [256, 219] width 157 height 7
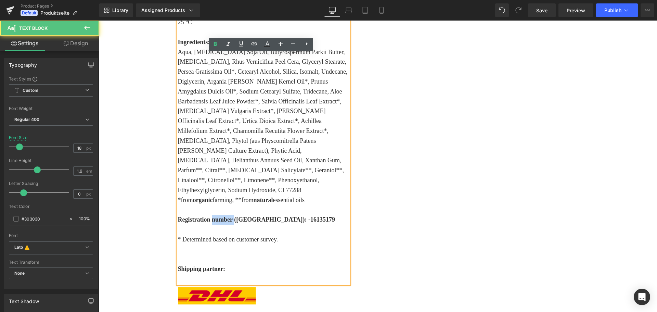
click at [219, 216] on strong "Registration number (Germany): -16135179" at bounding box center [256, 219] width 157 height 7
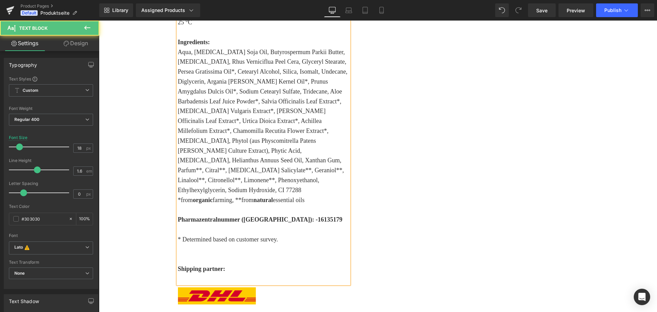
click at [258, 216] on strong "Pharmazentralnummer (Germany): -16135179" at bounding box center [260, 219] width 164 height 7
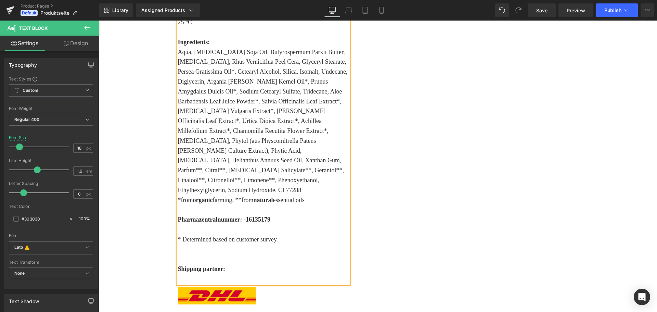
click at [242, 234] on p "* Determined based on customer survey." at bounding box center [263, 239] width 171 height 10
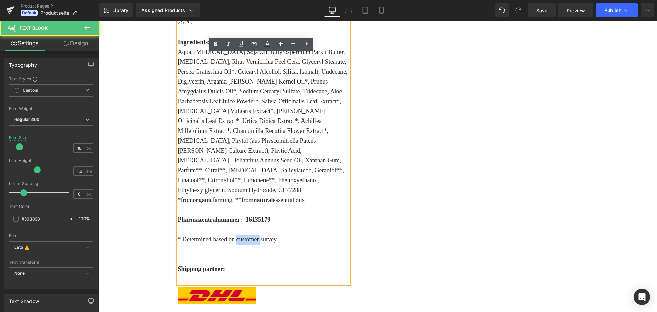
click at [242, 234] on p "* Determined based on customer survey." at bounding box center [263, 239] width 171 height 10
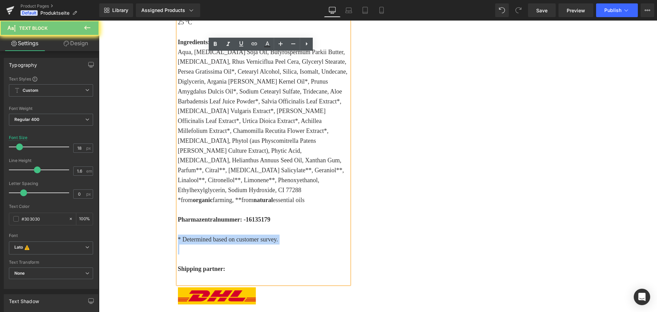
click at [242, 234] on p "* Determined based on customer survey." at bounding box center [263, 239] width 171 height 10
copy p "* Determined based on customer survey."
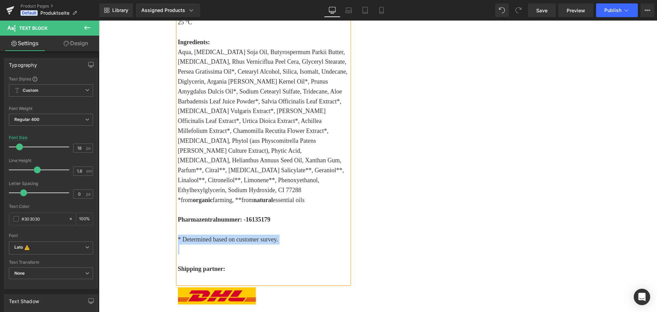
click at [242, 234] on p "* Determined based on customer survey." at bounding box center [263, 239] width 171 height 10
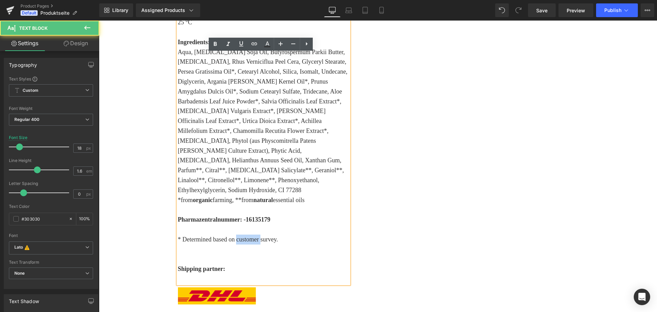
click at [242, 234] on p "* Determined based on customer survey." at bounding box center [263, 239] width 171 height 10
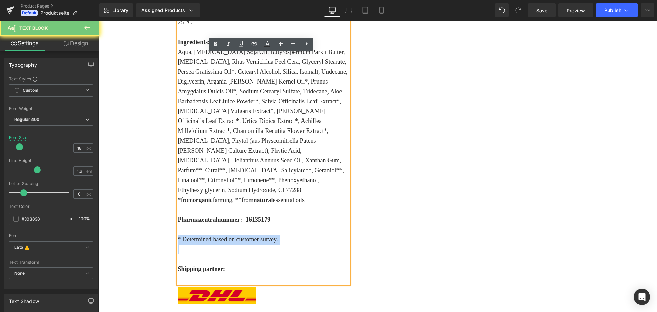
click at [242, 234] on p "* Determined based on customer survey." at bounding box center [263, 239] width 171 height 10
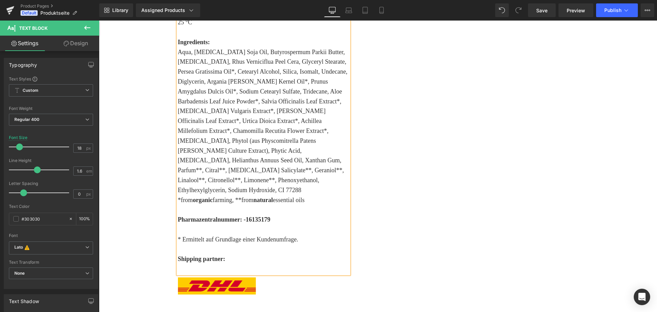
click at [196, 264] on p at bounding box center [263, 269] width 171 height 10
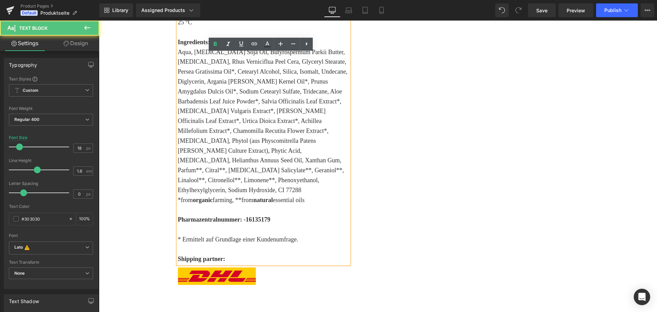
copy strong "Shipping partner:"
click at [202, 255] on strong "Shipping partner:" at bounding box center [202, 258] width 48 height 7
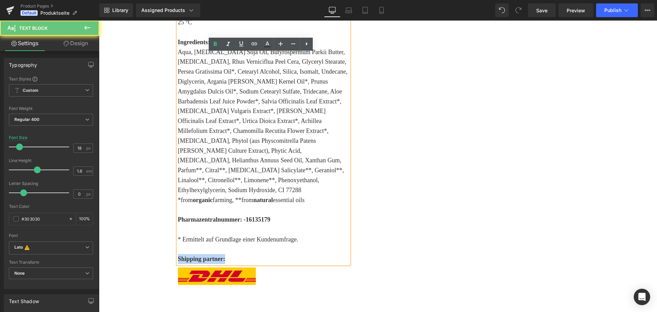
click at [202, 255] on strong "Shipping partner:" at bounding box center [202, 258] width 48 height 7
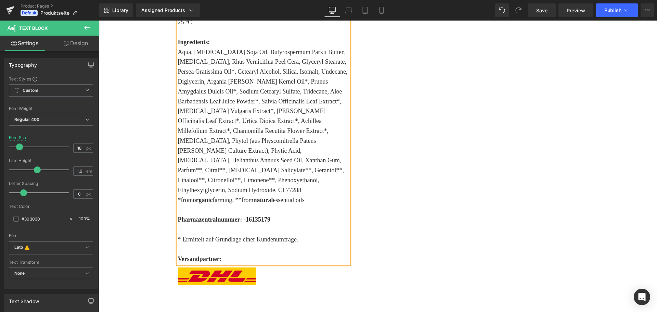
click at [261, 254] on p "Versandpartner:" at bounding box center [263, 259] width 171 height 10
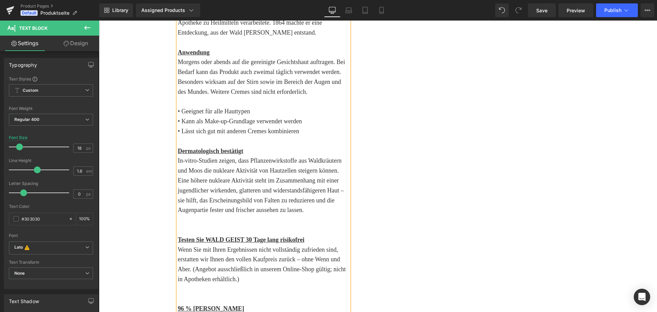
scroll to position [190, 0]
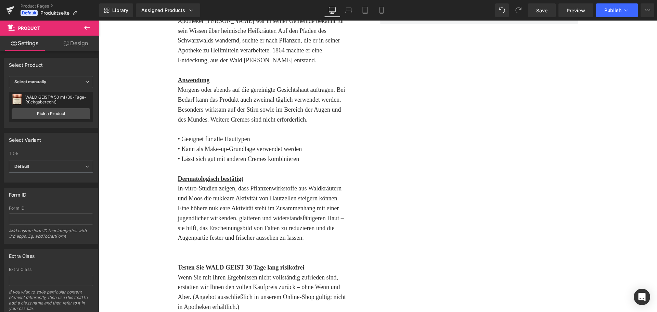
scroll to position [0, 0]
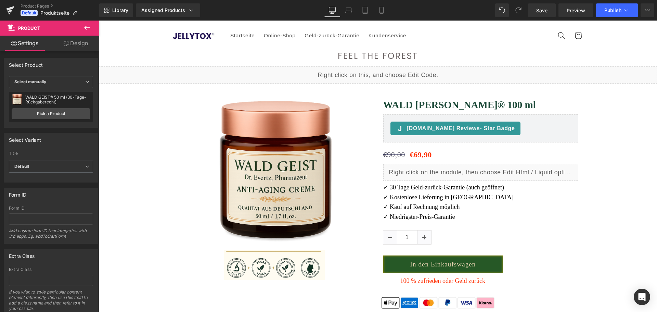
drag, startPoint x: 654, startPoint y: 228, endPoint x: 755, endPoint y: 22, distance: 229.6
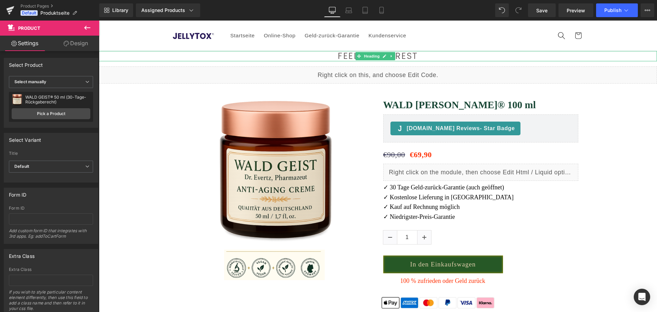
click at [347, 58] on h2 "FEEL THE FOREST" at bounding box center [378, 56] width 558 height 10
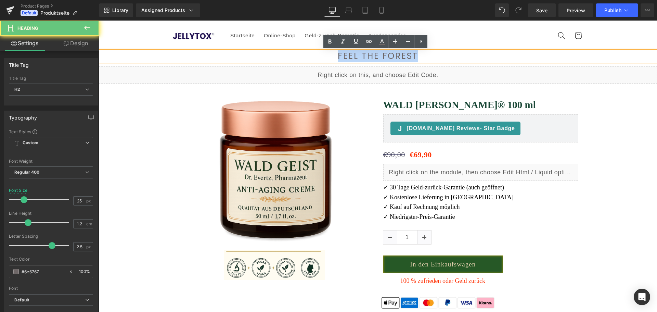
click at [347, 58] on h2 "FEEL THE FOREST" at bounding box center [378, 56] width 558 height 10
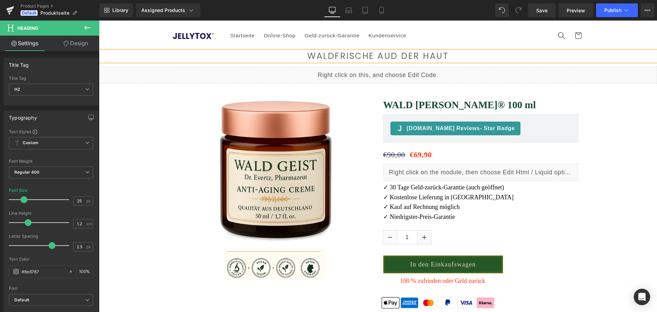
click at [173, 115] on div "(P) Image Image" at bounding box center [327, 182] width 308 height 196
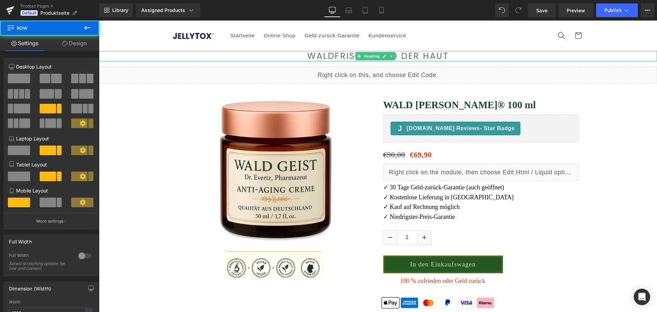
click at [324, 57] on h2 "WALDFRISCHE AUD DER HAUT" at bounding box center [378, 56] width 558 height 10
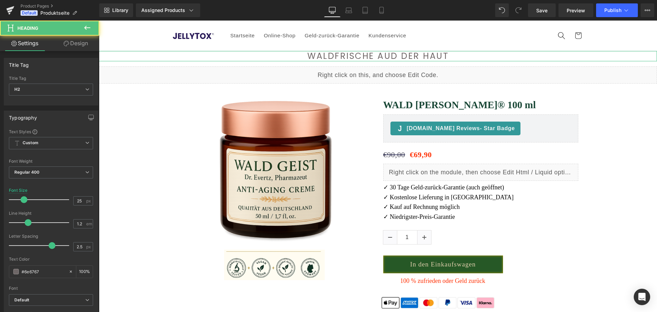
click at [90, 41] on link "Design" at bounding box center [76, 43] width 50 height 15
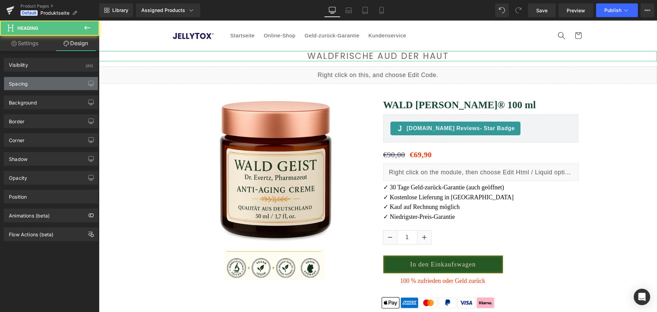
type input "0"
type input "15"
type input "0"
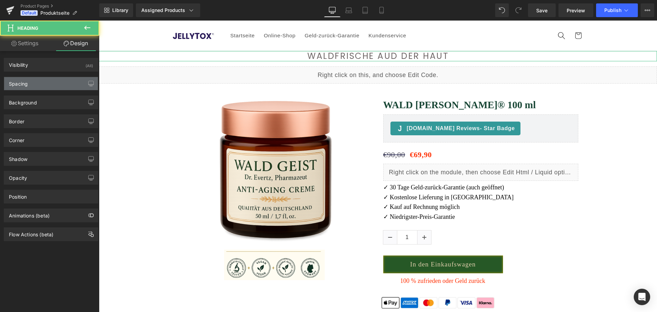
type input "0"
click at [53, 80] on div "Spacing" at bounding box center [51, 83] width 94 height 13
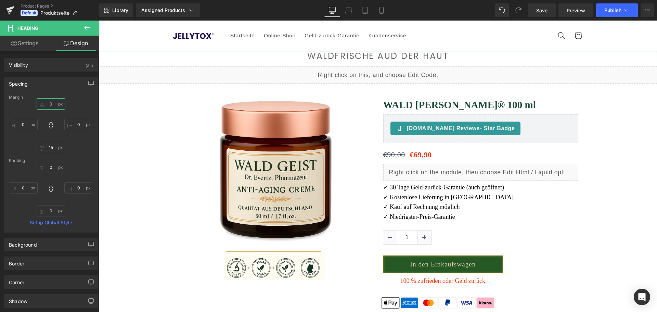
click at [47, 105] on input "0" at bounding box center [51, 103] width 29 height 11
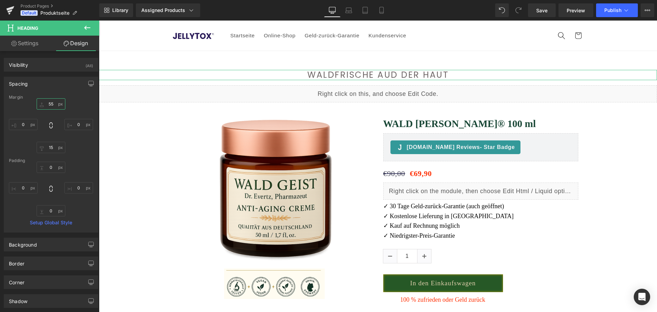
type input "5"
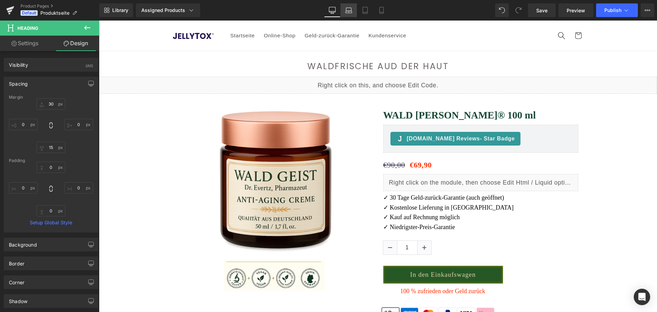
click at [347, 13] on icon at bounding box center [348, 12] width 6 height 2
type input "30"
type input "0"
type input "15"
type input "0"
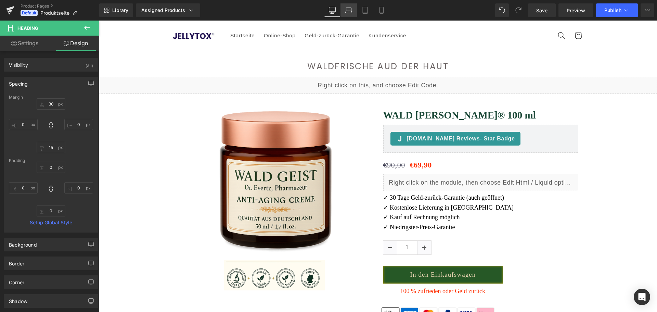
type input "0"
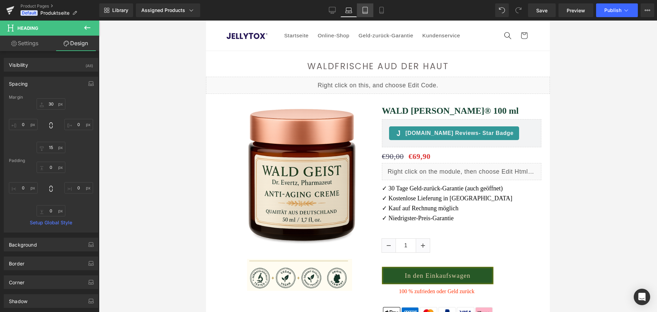
click at [364, 11] on icon at bounding box center [364, 10] width 7 height 7
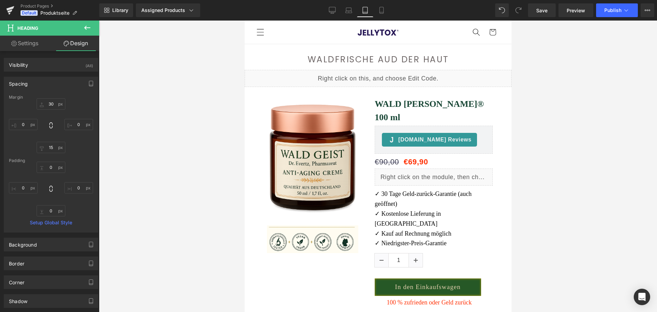
type input "30"
type input "0"
type input "15"
type input "0"
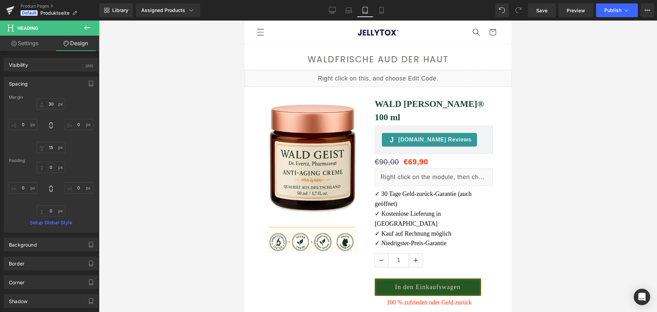
type input "0"
click at [380, 11] on icon at bounding box center [381, 10] width 7 height 7
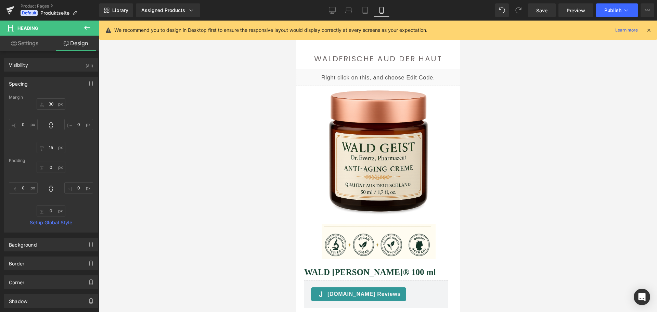
type input "30"
type input "0"
type input "15"
type input "0"
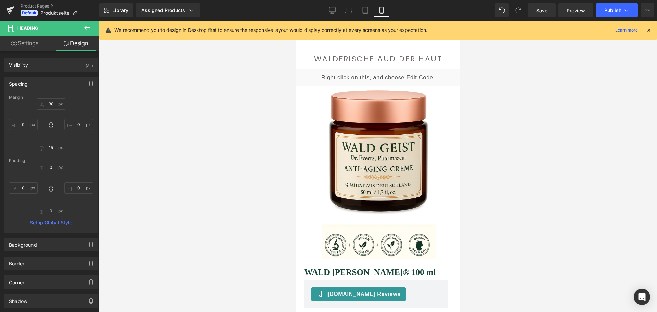
type input "0"
click at [648, 29] on icon at bounding box center [648, 30] width 6 height 6
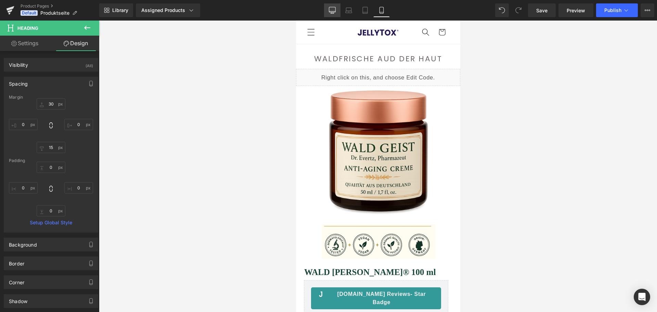
click at [337, 12] on link "Desktop" at bounding box center [332, 10] width 16 height 14
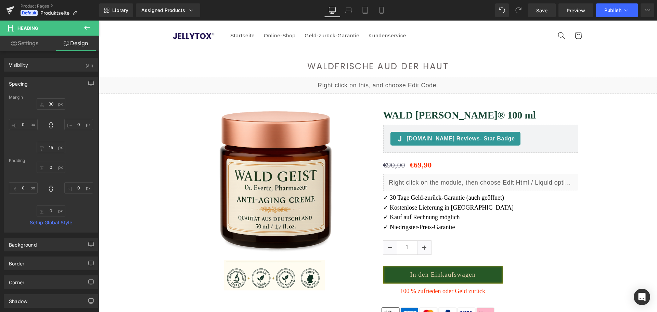
type input "30"
type input "0"
type input "15"
type input "0"
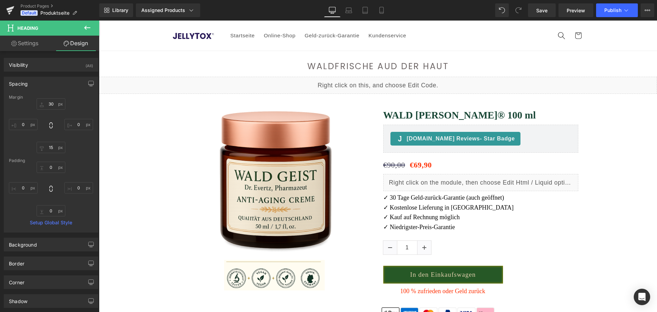
type input "0"
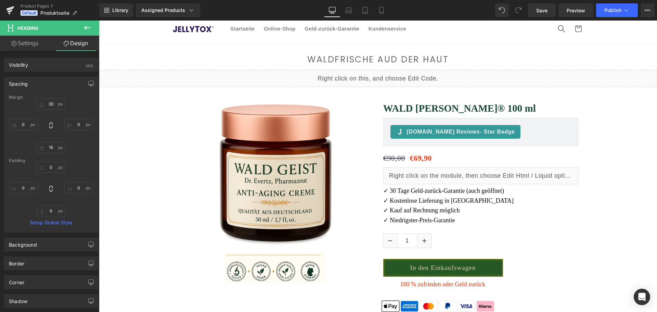
click at [329, 57] on h2 "WALDFRISCHE AUD DER HAUT" at bounding box center [378, 59] width 558 height 10
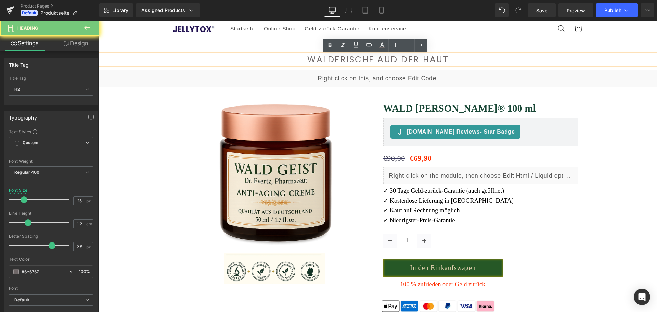
click at [329, 57] on h2 "WALDFRISCHE AUD DER HAUT" at bounding box center [378, 59] width 558 height 10
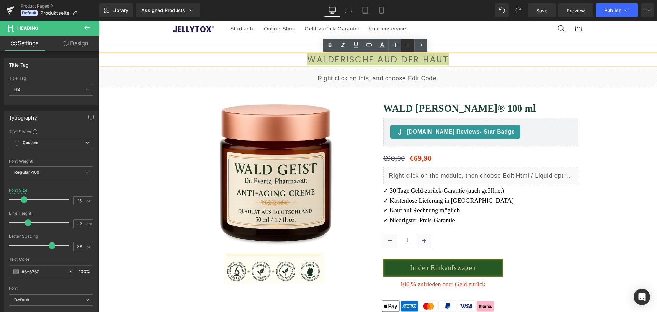
click at [411, 44] on icon at bounding box center [408, 45] width 8 height 8
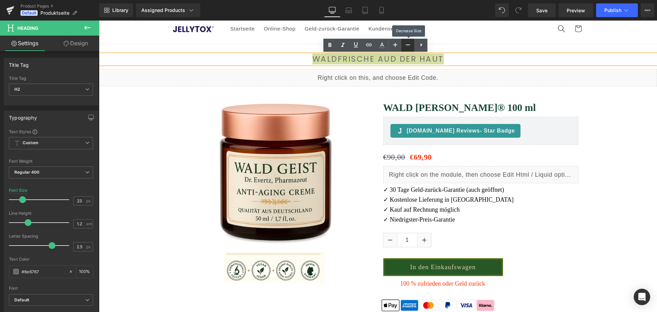
click at [411, 44] on icon at bounding box center [408, 45] width 8 height 8
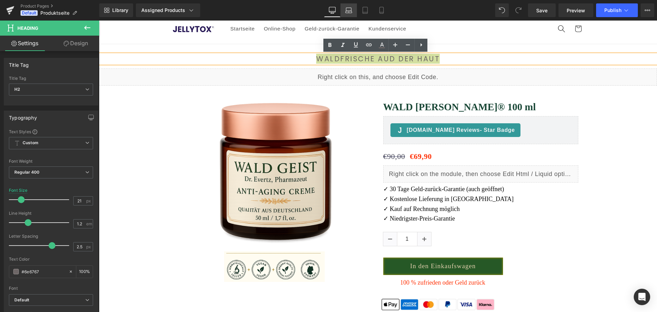
click at [355, 11] on link "Laptop" at bounding box center [348, 10] width 16 height 14
type input "25"
type input "100"
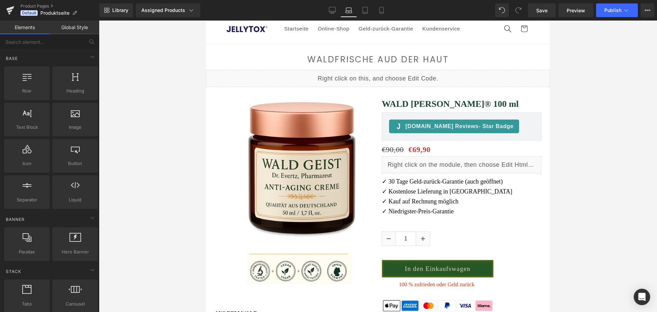
click at [331, 57] on h2 "WALDFRISCHE AUD DER HAUT" at bounding box center [378, 59] width 344 height 10
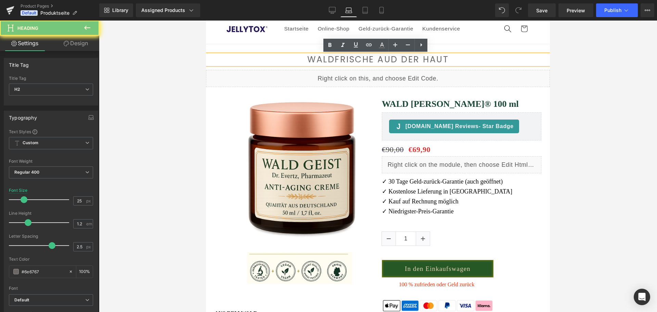
click at [331, 57] on h2 "WALDFRISCHE AUD DER HAUT" at bounding box center [378, 59] width 344 height 10
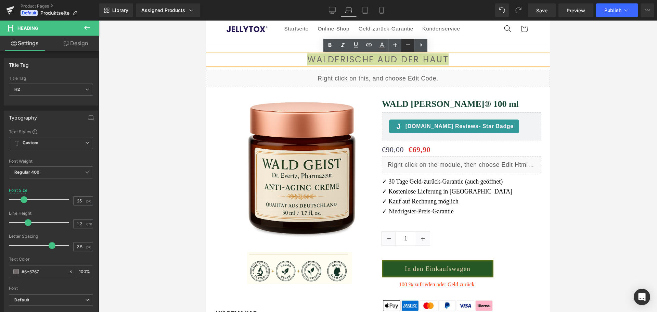
click at [405, 46] on icon at bounding box center [408, 45] width 8 height 8
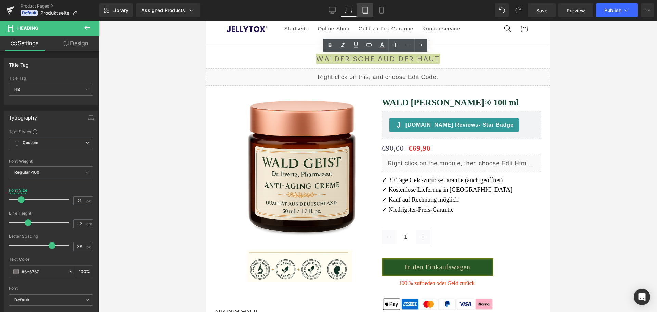
click at [364, 11] on icon at bounding box center [364, 10] width 7 height 7
type input "25"
type input "100"
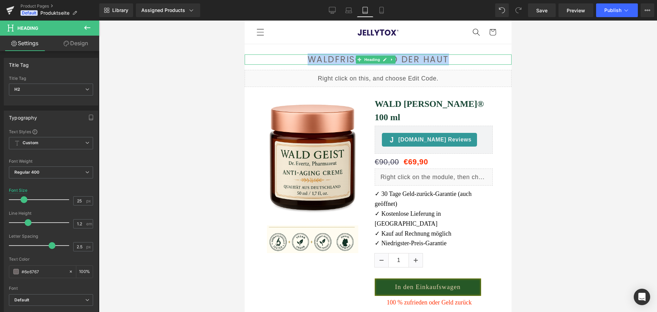
click at [338, 54] on h2 "WALDFRISCHE AUD DER HAUT" at bounding box center [377, 59] width 267 height 10
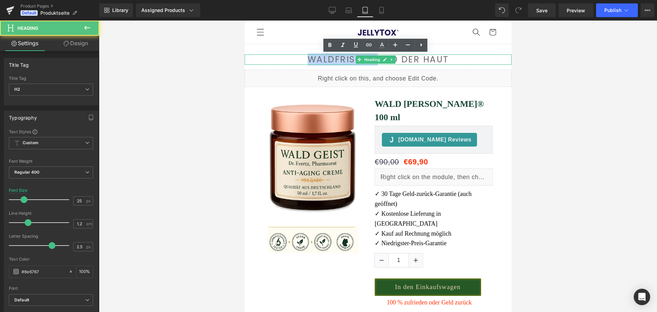
click at [338, 54] on h2 "WALDFRISCHE AUD DER HAUT" at bounding box center [377, 59] width 267 height 10
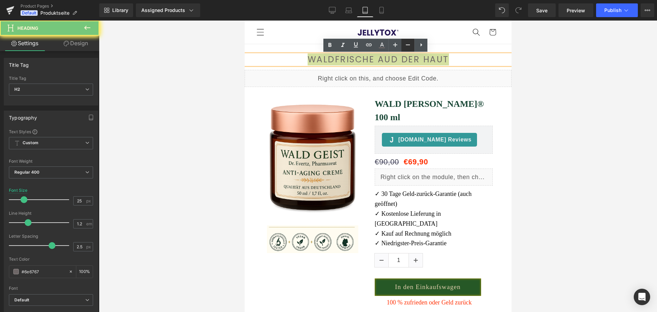
click at [406, 44] on icon at bounding box center [408, 45] width 8 height 8
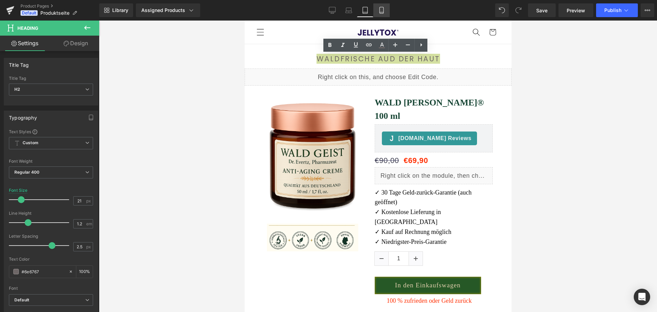
click at [381, 4] on link "Mobile" at bounding box center [381, 10] width 16 height 14
type input "22"
type input "100"
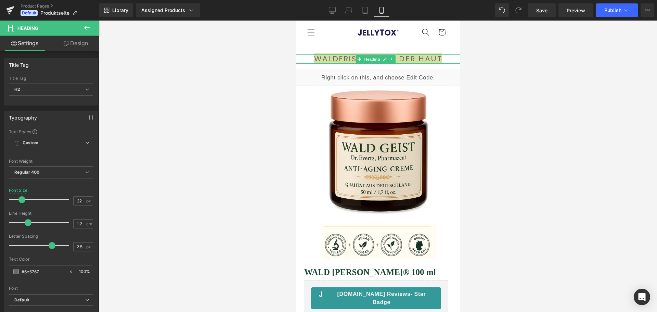
click at [355, 62] on span at bounding box center [358, 59] width 7 height 8
click at [346, 56] on div at bounding box center [377, 55] width 164 height 2
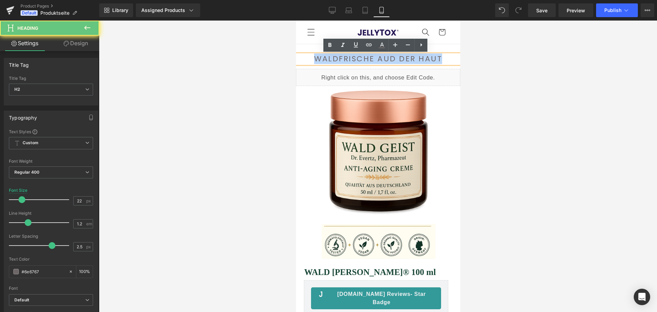
click at [346, 56] on h2 "WALDFRISCHE AUD DER HAUT" at bounding box center [377, 58] width 164 height 9
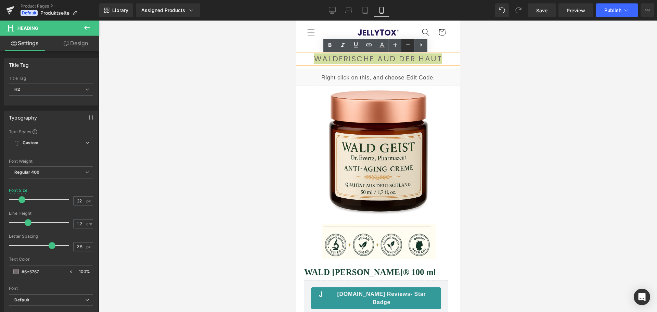
click at [411, 48] on icon at bounding box center [408, 45] width 8 height 8
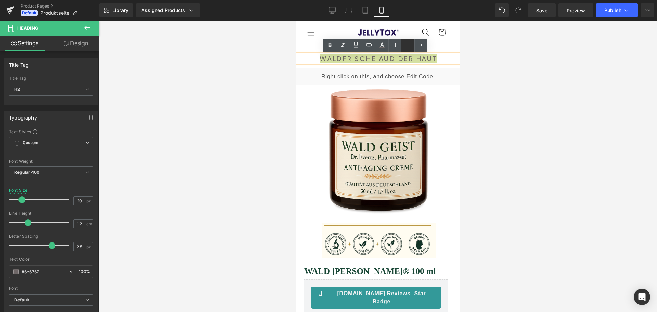
click at [411, 48] on icon at bounding box center [408, 45] width 8 height 8
type input "18"
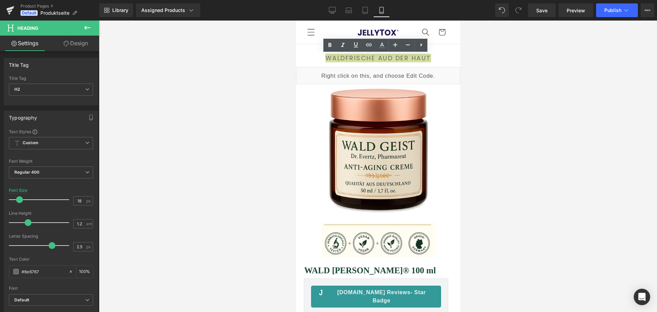
click at [543, 90] on div at bounding box center [378, 166] width 558 height 291
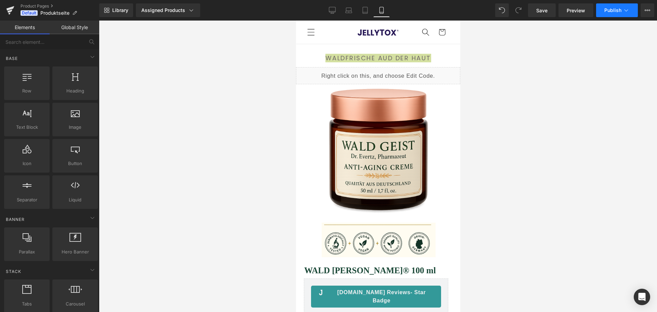
click at [607, 13] on span "Publish" at bounding box center [612, 10] width 17 height 5
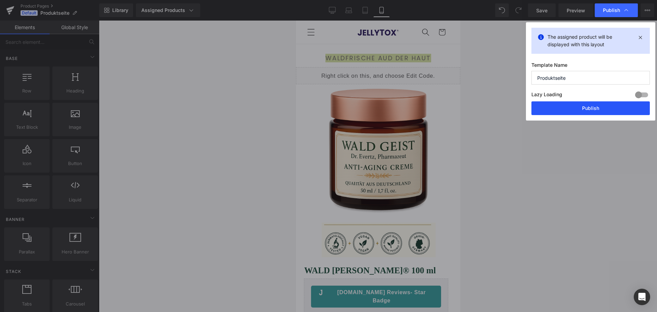
click at [605, 101] on button "Publish" at bounding box center [590, 108] width 118 height 14
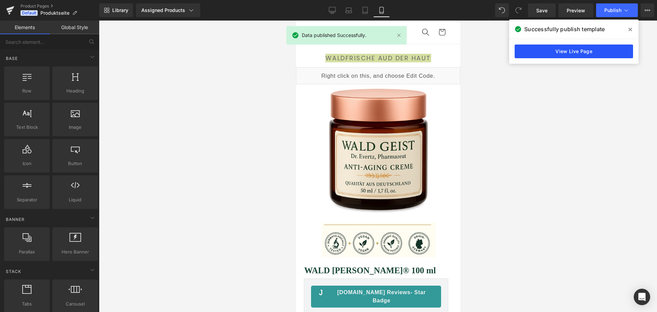
click at [596, 50] on link "View Live Page" at bounding box center [573, 51] width 118 height 14
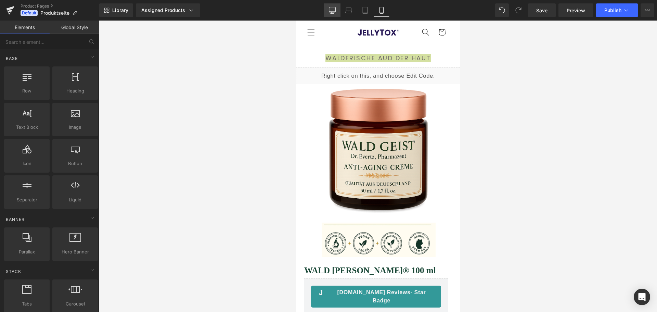
click at [330, 8] on icon at bounding box center [332, 10] width 7 height 7
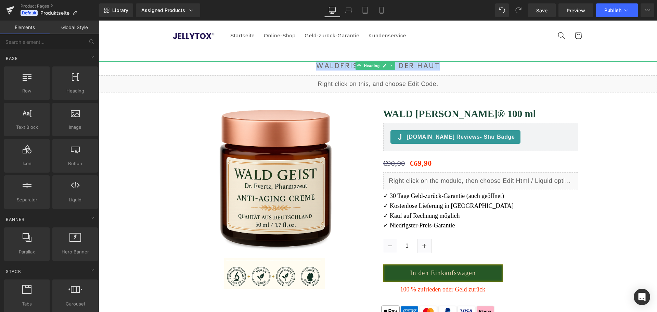
click at [321, 67] on h2 "WALDFRISCHE AUD DER HAUT" at bounding box center [378, 65] width 558 height 9
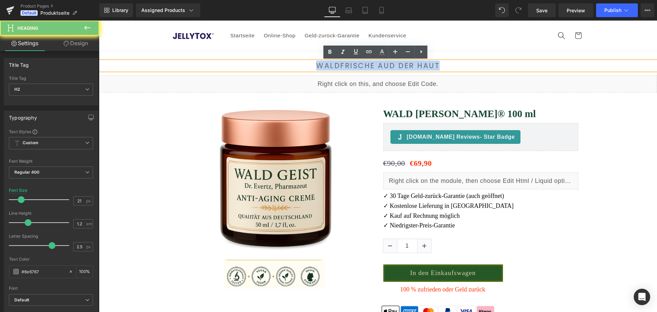
click at [321, 67] on h2 "WALDFRISCHE AUD DER HAUT" at bounding box center [378, 65] width 558 height 9
click at [326, 68] on h2 "WALDFRISCHE AUD DER HAUT" at bounding box center [378, 65] width 558 height 9
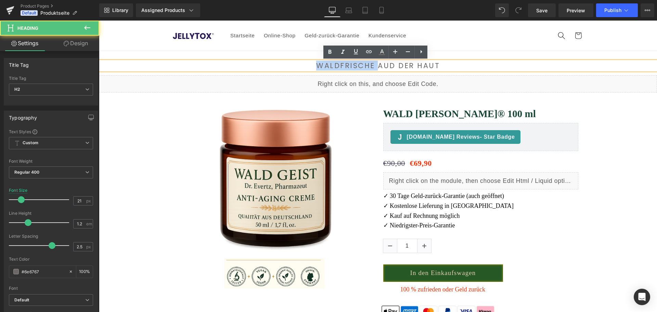
click at [326, 68] on h2 "WALDFRISCHE AUD DER HAUT" at bounding box center [378, 65] width 558 height 9
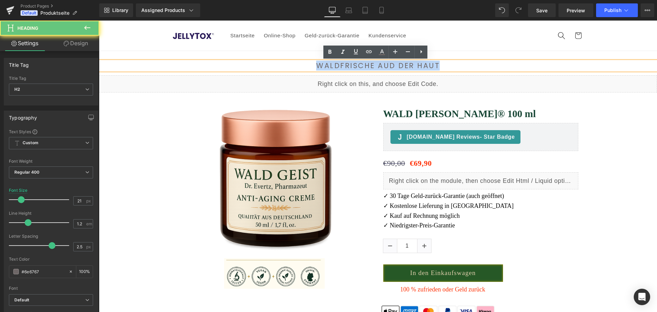
click at [326, 68] on h2 "WALDFRISCHE AUD DER HAUT" at bounding box center [378, 65] width 558 height 9
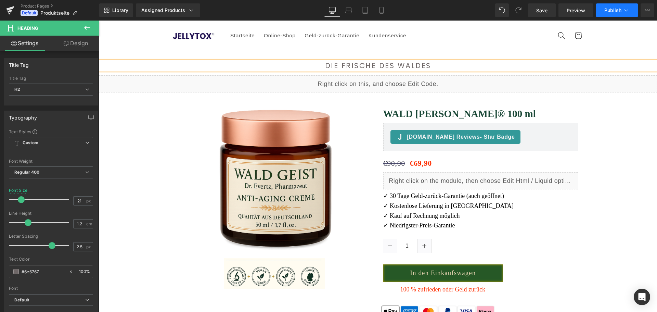
click at [626, 11] on icon at bounding box center [626, 10] width 4 height 2
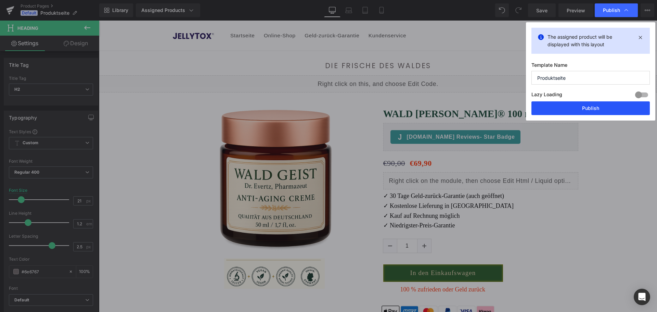
click at [587, 101] on button "Publish" at bounding box center [590, 108] width 118 height 14
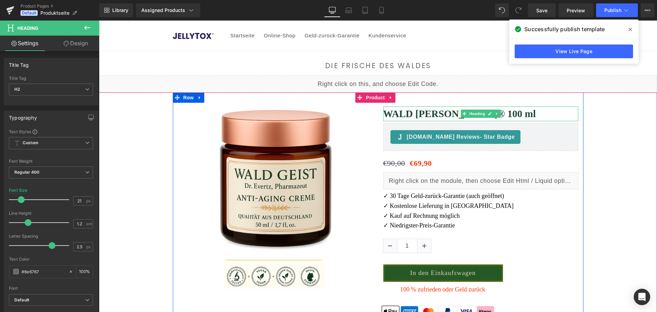
drag, startPoint x: 456, startPoint y: 109, endPoint x: 451, endPoint y: 114, distance: 6.8
click at [456, 109] on h1 "WALD GEIST® 100 ml" at bounding box center [480, 113] width 195 height 15
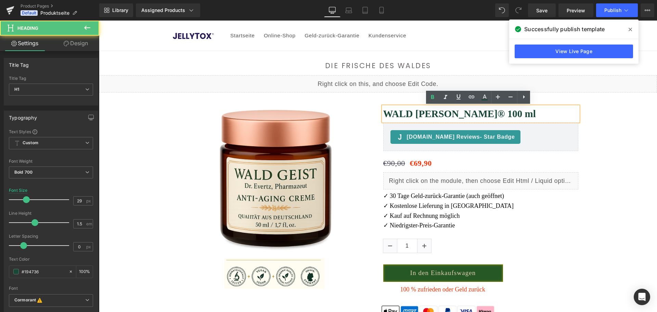
click at [451, 114] on h1 "WALD GEIST® 100 ml" at bounding box center [480, 113] width 195 height 15
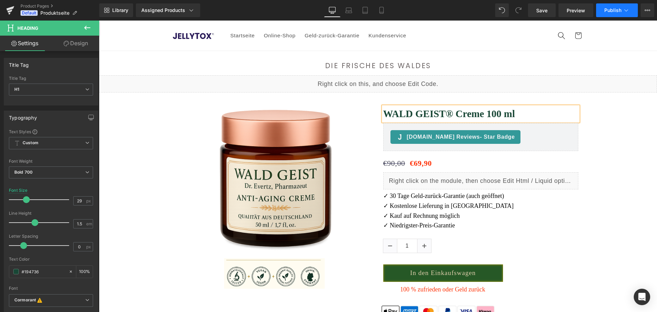
click at [617, 10] on span "Publish" at bounding box center [612, 10] width 17 height 5
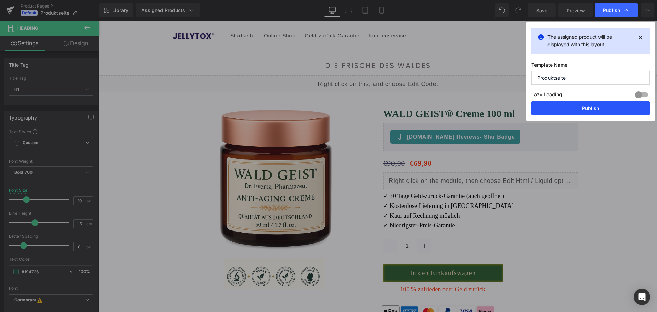
click at [594, 107] on button "Publish" at bounding box center [590, 108] width 118 height 14
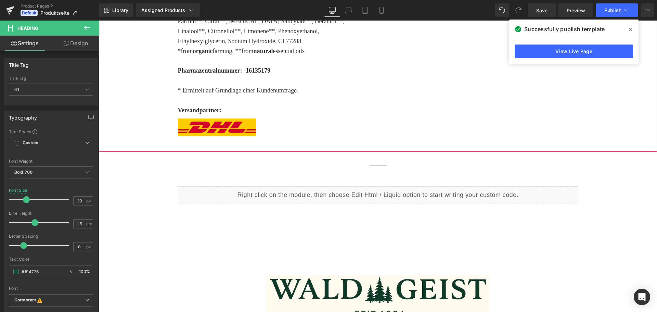
scroll to position [1163, 0]
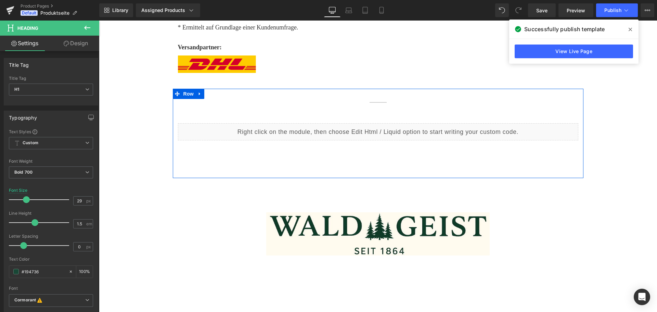
click at [383, 123] on div "Liquid" at bounding box center [378, 131] width 400 height 17
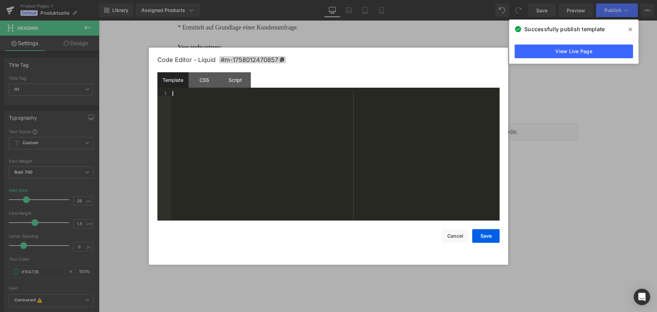
click at [340, 103] on div at bounding box center [335, 160] width 328 height 139
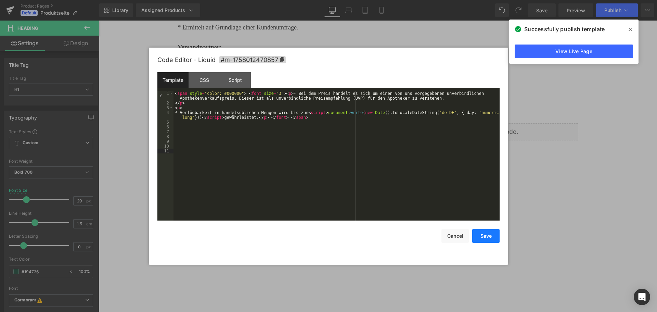
click at [494, 237] on button "Save" at bounding box center [485, 236] width 27 height 14
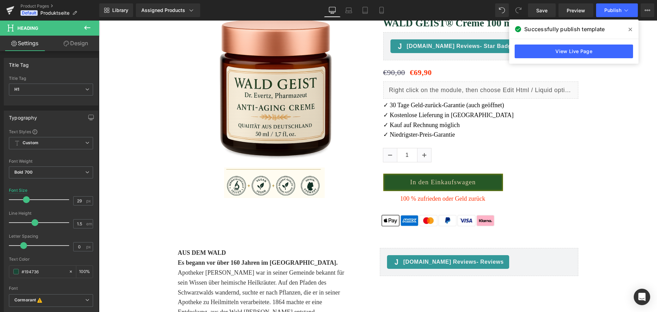
scroll to position [0, 0]
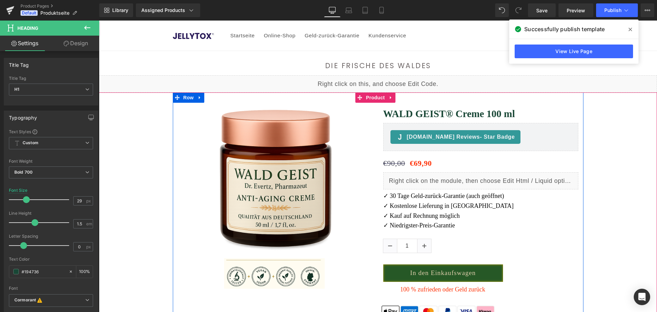
click at [484, 178] on div "Liquid" at bounding box center [480, 180] width 195 height 17
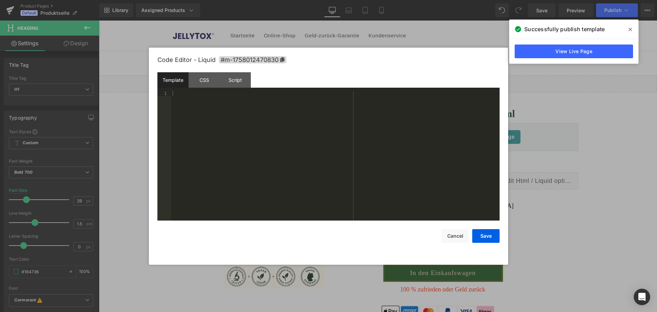
click at [384, 149] on div at bounding box center [335, 160] width 328 height 139
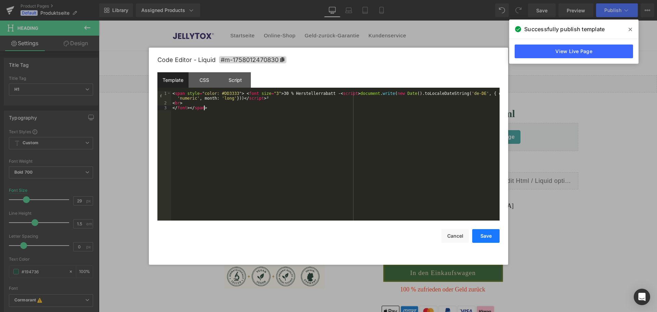
click at [482, 234] on button "Save" at bounding box center [485, 236] width 27 height 14
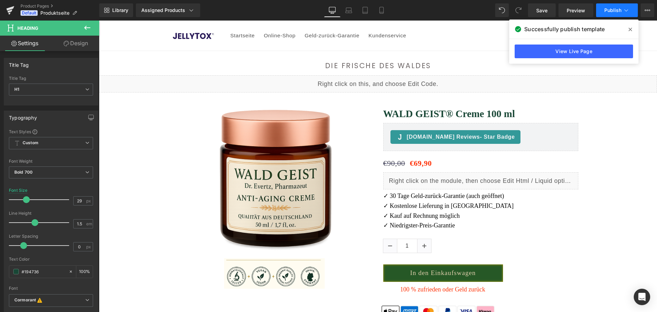
click at [615, 14] on button "Publish" at bounding box center [617, 10] width 42 height 14
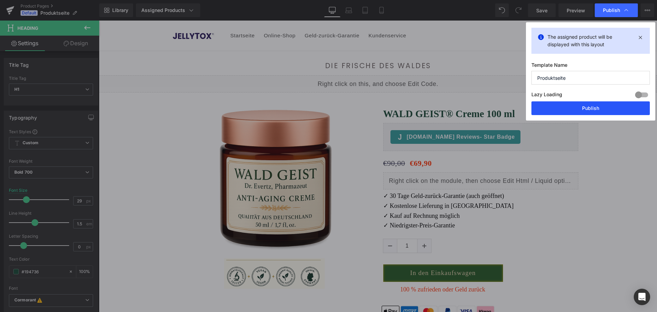
click at [601, 109] on button "Publish" at bounding box center [590, 108] width 118 height 14
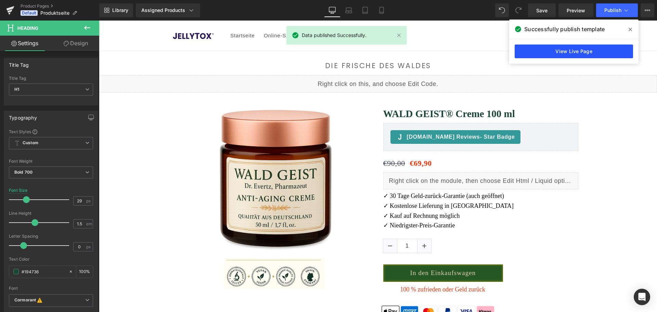
click at [567, 48] on link "View Live Page" at bounding box center [573, 51] width 118 height 14
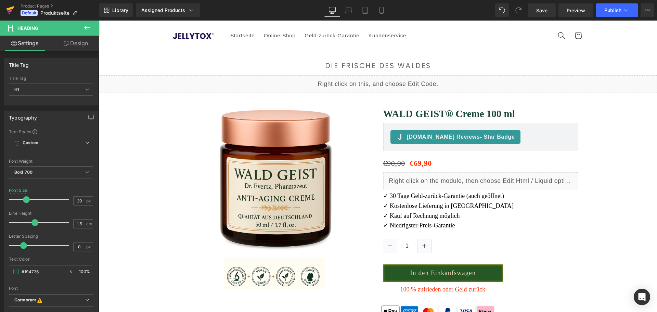
click at [11, 5] on icon at bounding box center [10, 10] width 8 height 17
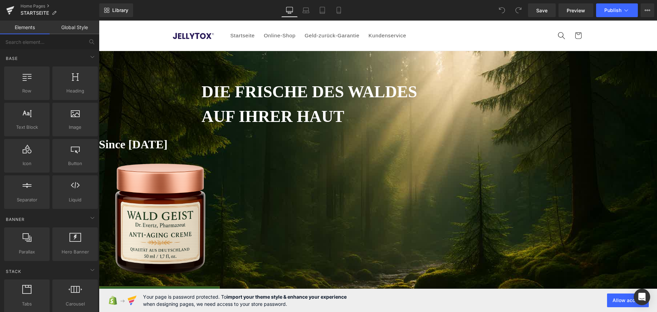
click at [222, 154] on img at bounding box center [160, 211] width 123 height 184
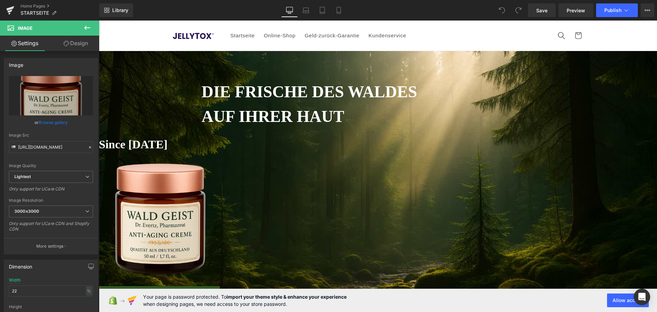
click at [78, 42] on link "Design" at bounding box center [76, 43] width 50 height 15
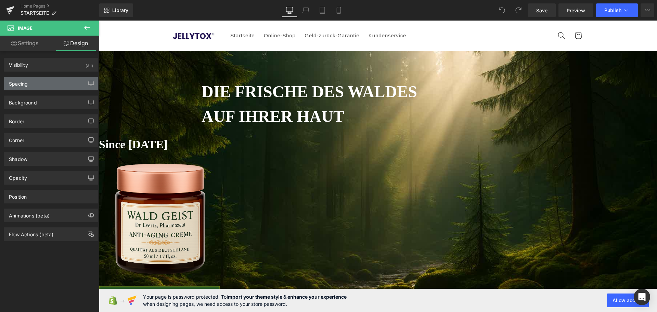
click at [61, 87] on div "Spacing" at bounding box center [51, 83] width 94 height 13
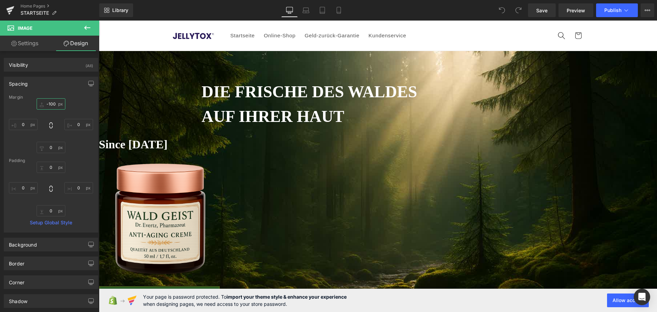
click at [54, 108] on input "-100" at bounding box center [51, 103] width 29 height 11
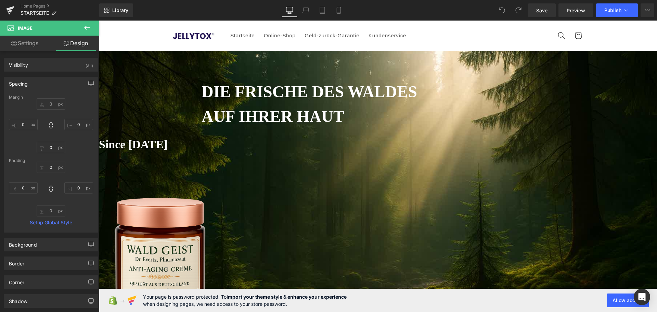
click at [168, 150] on b "Since [DATE]" at bounding box center [133, 144] width 69 height 13
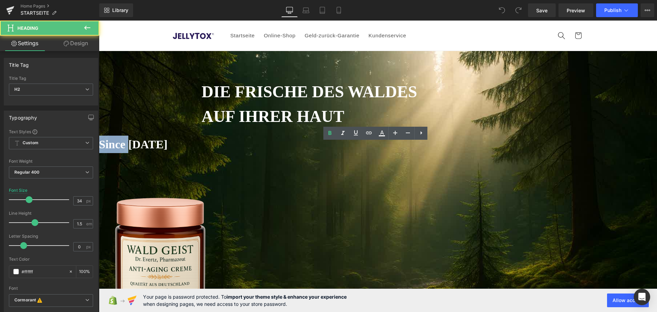
click at [168, 150] on b "Since [DATE]" at bounding box center [133, 144] width 69 height 13
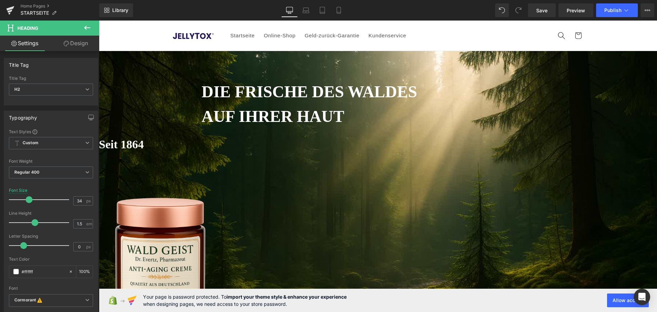
click at [222, 218] on img at bounding box center [160, 245] width 123 height 184
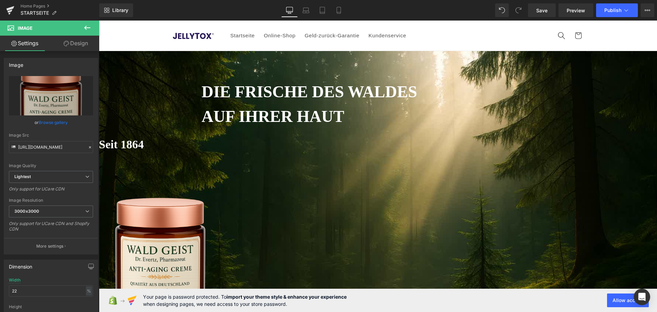
click at [85, 44] on link "Design" at bounding box center [76, 43] width 50 height 15
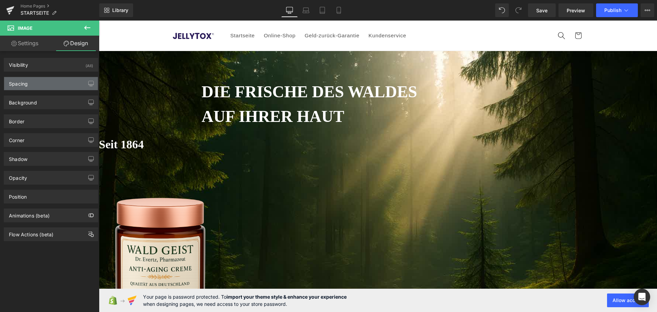
click at [54, 83] on div "Spacing" at bounding box center [51, 83] width 94 height 13
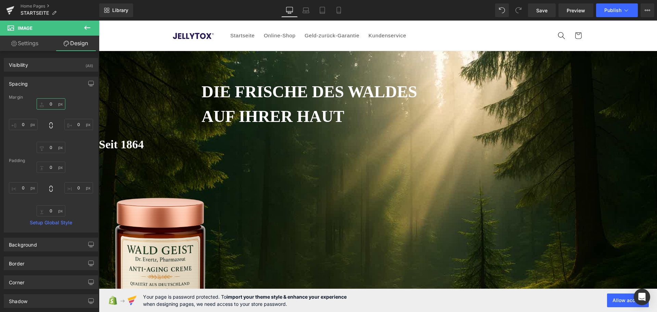
click at [48, 105] on input "0" at bounding box center [51, 103] width 29 height 11
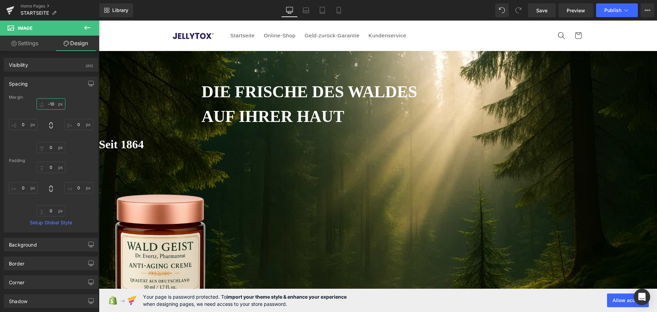
type input "-100"
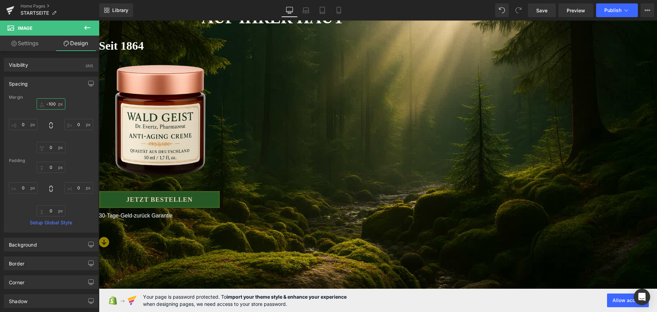
scroll to position [34, 0]
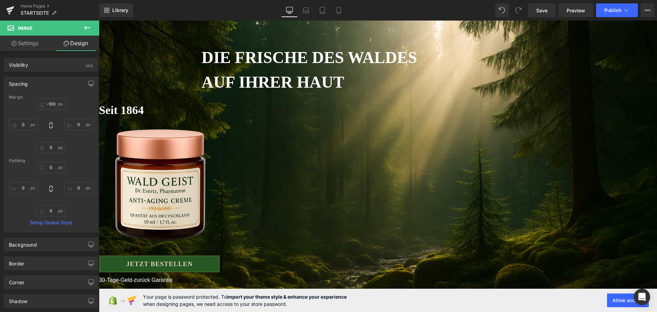
click at [222, 147] on img at bounding box center [160, 176] width 123 height 184
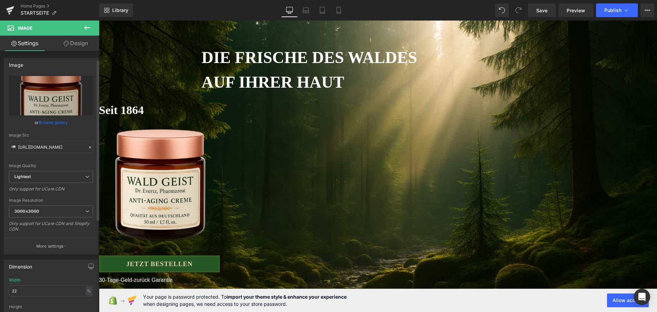
scroll to position [171, 0]
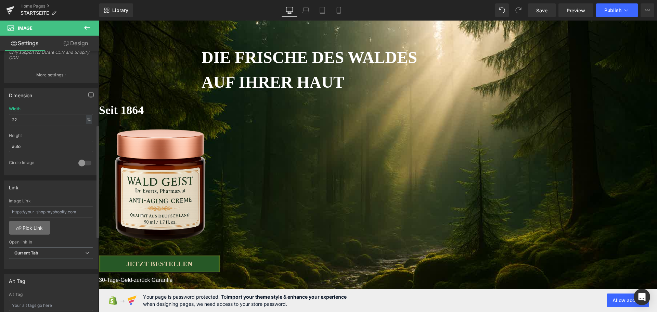
click at [42, 228] on link "Pick Link" at bounding box center [29, 228] width 41 height 14
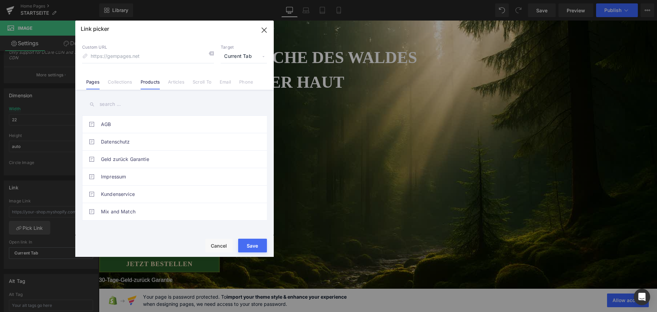
click at [154, 82] on link "Products" at bounding box center [150, 84] width 19 height 10
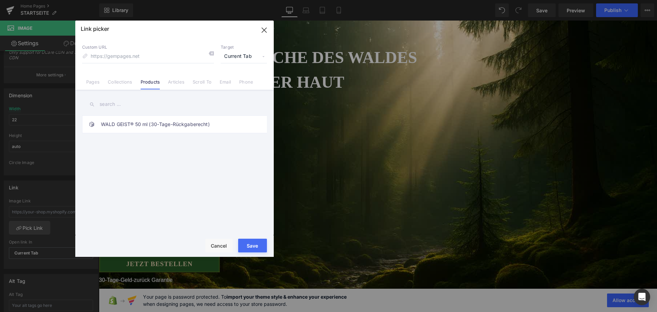
click at [145, 123] on link "WALD GEIST® 50 ml (30-Tage-Rückgaberecht)" at bounding box center [176, 124] width 150 height 17
type input "/products/wald-geist-50-ml"
click at [254, 245] on button "Save" at bounding box center [252, 245] width 29 height 14
type input "/products/wald-geist-50-ml"
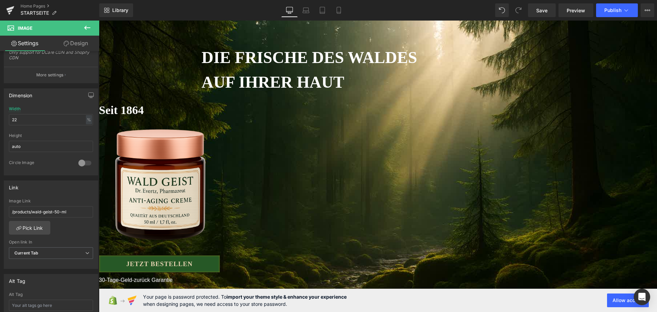
click at [99, 21] on span "Button" at bounding box center [99, 21] width 0 height 0
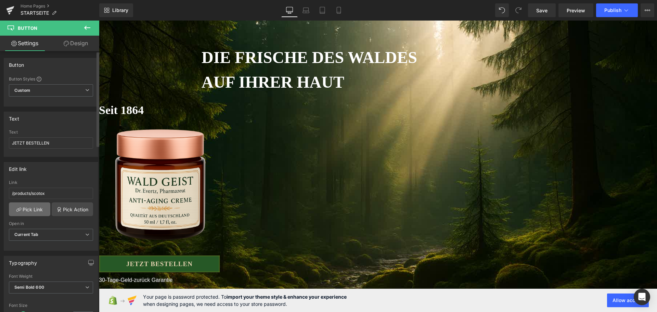
click at [34, 207] on link "Pick Link" at bounding box center [29, 209] width 41 height 14
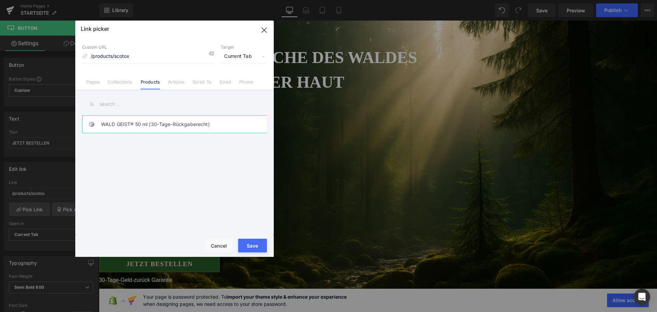
click at [145, 116] on link "WALD GEIST® 50 ml (30-Tage-Rückgaberecht)" at bounding box center [176, 124] width 150 height 17
type input "/products/wald-geist-50-ml"
drag, startPoint x: 173, startPoint y: 214, endPoint x: 259, endPoint y: 241, distance: 90.4
click at [259, 241] on button "Save" at bounding box center [252, 245] width 29 height 14
type input "/products/wald-geist-50-ml"
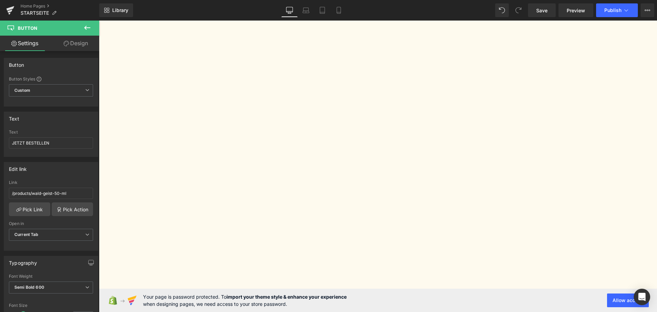
scroll to position [1129, 0]
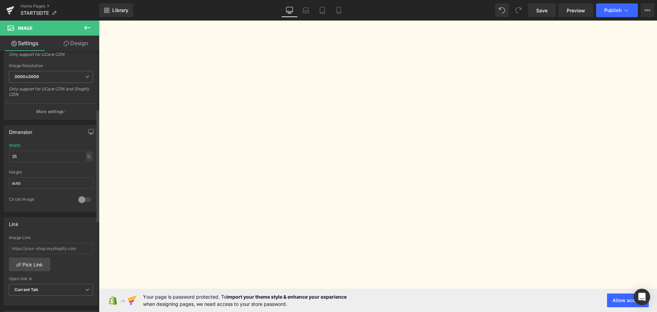
scroll to position [171, 0]
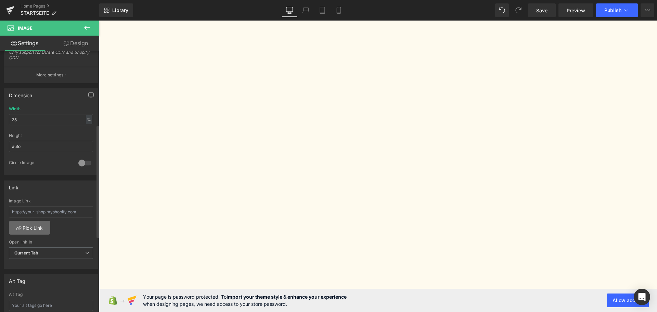
click at [34, 227] on link "Pick Link" at bounding box center [29, 228] width 41 height 14
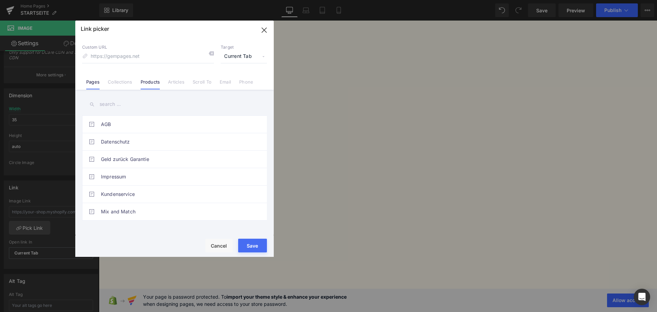
click at [149, 82] on link "Products" at bounding box center [150, 84] width 19 height 10
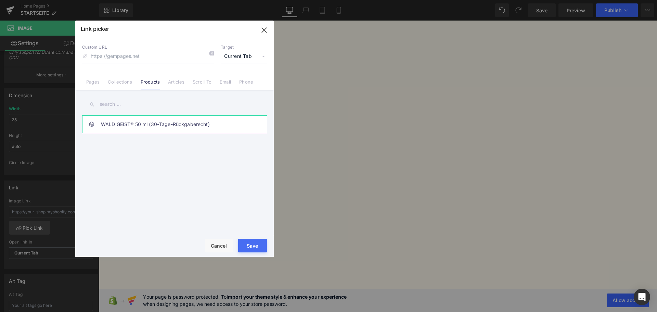
click at [138, 122] on link "WALD GEIST® 50 ml (30-Tage-Rückgaberecht)" at bounding box center [176, 124] width 150 height 17
type input "/products/wald-geist-50-ml"
click at [258, 248] on button "Save" at bounding box center [252, 245] width 29 height 14
type input "/products/wald-geist-50-ml"
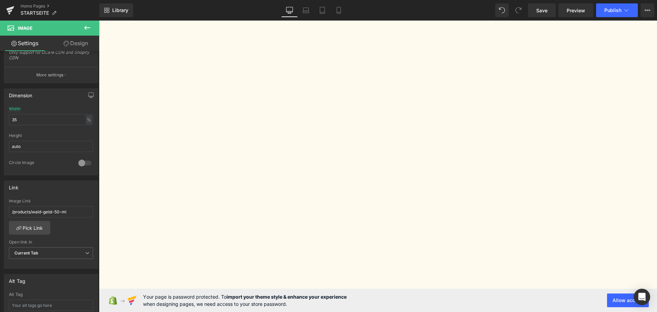
scroll to position [1300, 0]
click at [99, 21] on span "Button" at bounding box center [99, 21] width 0 height 0
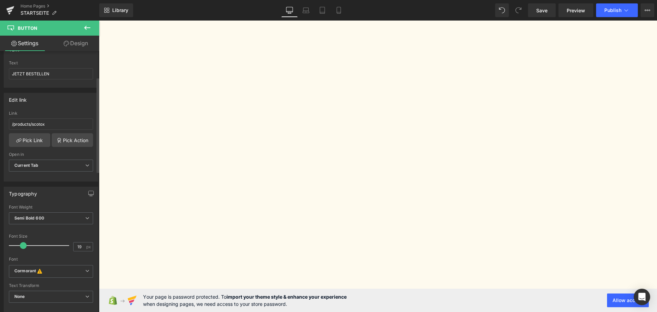
scroll to position [68, 0]
click at [28, 139] on link "Pick Link" at bounding box center [29, 141] width 41 height 14
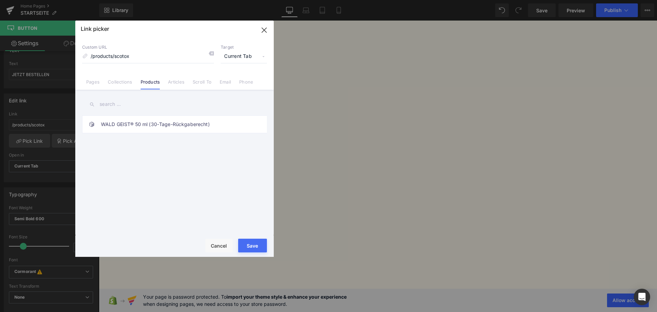
click at [118, 135] on div "WALD GEIST® 50 ml (30-Tage-Rückgaberecht)" at bounding box center [175, 176] width 187 height 122
click at [119, 122] on link "WALD GEIST® 50 ml (30-Tage-Rückgaberecht)" at bounding box center [176, 124] width 150 height 17
type input "/products/wald-geist-50-ml"
click at [246, 244] on button "Save" at bounding box center [252, 245] width 29 height 14
type input "/products/wald-geist-50-ml"
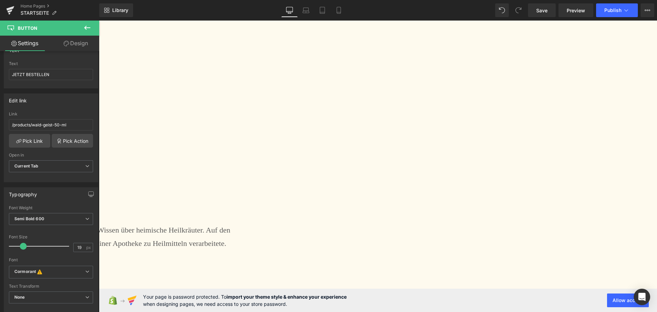
scroll to position [1471, 0]
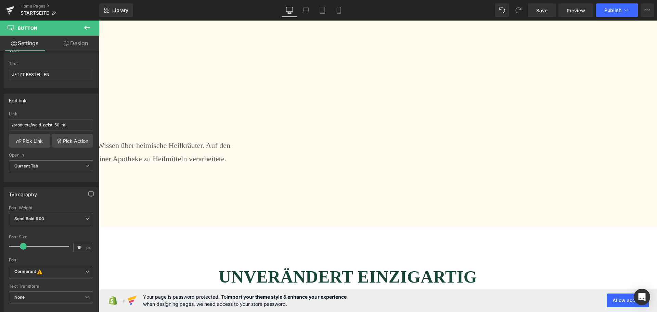
click at [99, 21] on link at bounding box center [99, 21] width 0 height 0
click at [41, 143] on link "Pick Link" at bounding box center [29, 141] width 41 height 14
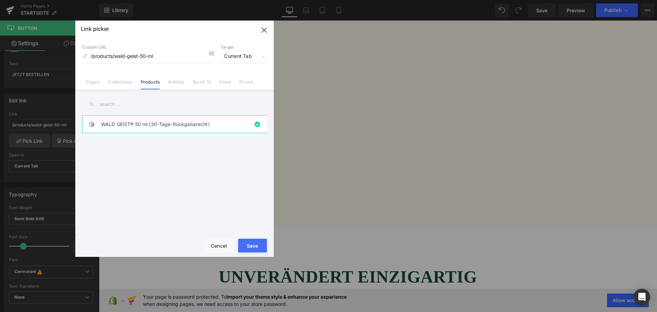
click at [134, 123] on link "WALD GEIST® 50 ml (30-Tage-Rückgaberecht)" at bounding box center [176, 124] width 150 height 17
drag, startPoint x: 258, startPoint y: 247, endPoint x: 171, endPoint y: 208, distance: 94.7
click at [258, 247] on button "Save" at bounding box center [252, 245] width 29 height 14
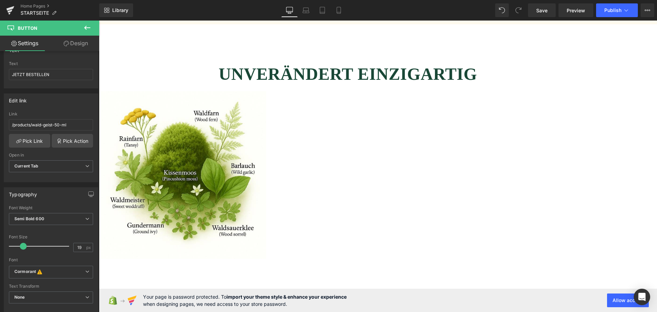
scroll to position [1676, 0]
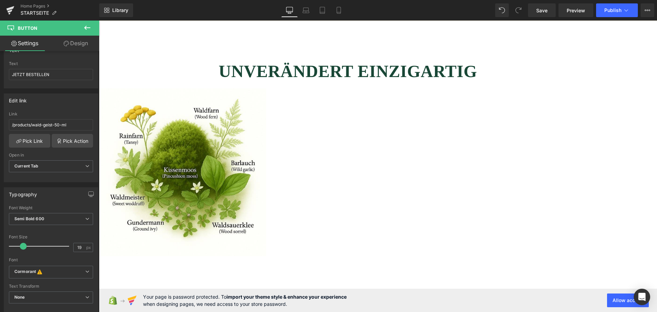
click at [99, 21] on span "Image" at bounding box center [99, 21] width 0 height 0
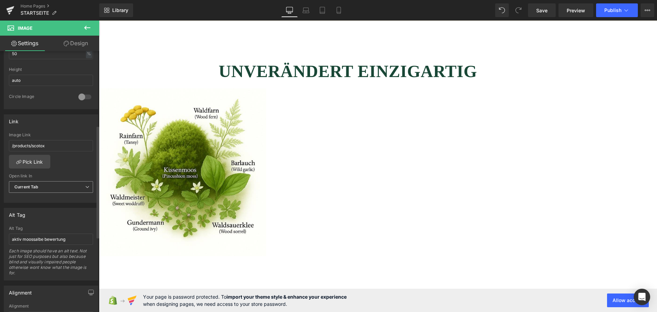
scroll to position [239, 0]
click at [37, 157] on link "Pick Link" at bounding box center [29, 159] width 41 height 14
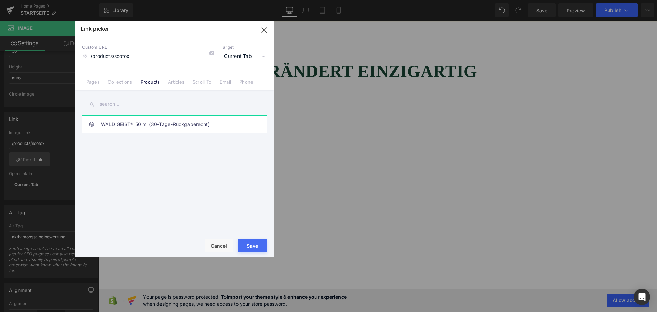
click at [158, 120] on link "WALD GEIST® 50 ml (30-Tage-Rückgaberecht)" at bounding box center [176, 124] width 150 height 17
type input "/products/wald-geist-50-ml"
drag, startPoint x: 250, startPoint y: 246, endPoint x: 254, endPoint y: 207, distance: 39.5
click at [250, 246] on button "Save" at bounding box center [252, 245] width 29 height 14
type input "/products/wald-geist-50-ml"
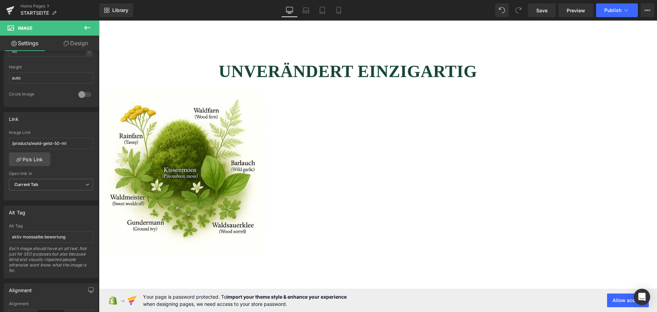
click at [99, 21] on span "Image" at bounding box center [99, 21] width 0 height 0
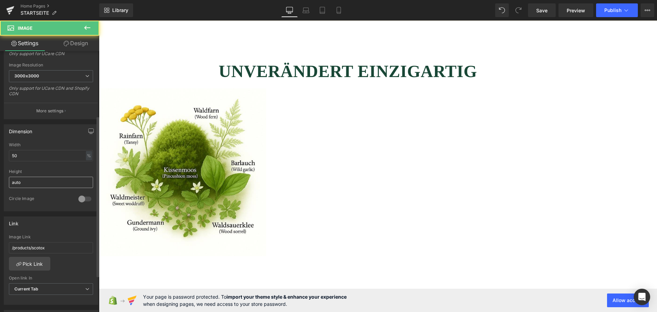
scroll to position [137, 0]
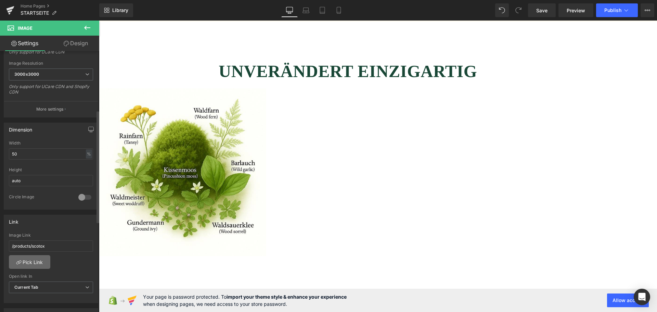
click at [34, 258] on link "Pick Link" at bounding box center [29, 262] width 41 height 14
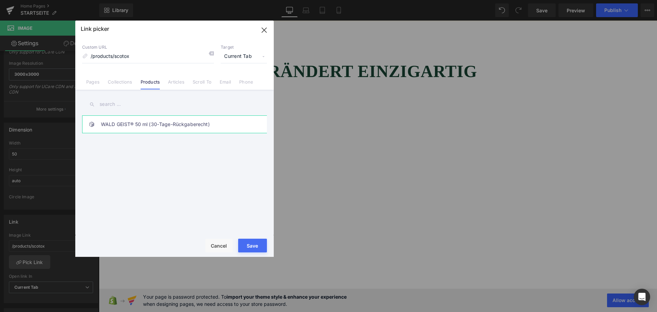
click at [132, 121] on link "WALD GEIST® 50 ml (30-Tage-Rückgaberecht)" at bounding box center [176, 124] width 150 height 17
type input "/products/wald-geist-50-ml"
drag, startPoint x: 262, startPoint y: 248, endPoint x: 273, endPoint y: 207, distance: 42.8
click at [262, 248] on button "Save" at bounding box center [252, 245] width 29 height 14
type input "/products/wald-geist-50-ml"
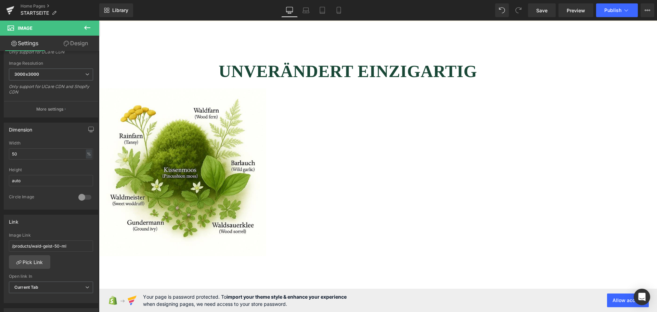
click at [99, 21] on span "Image" at bounding box center [99, 21] width 0 height 0
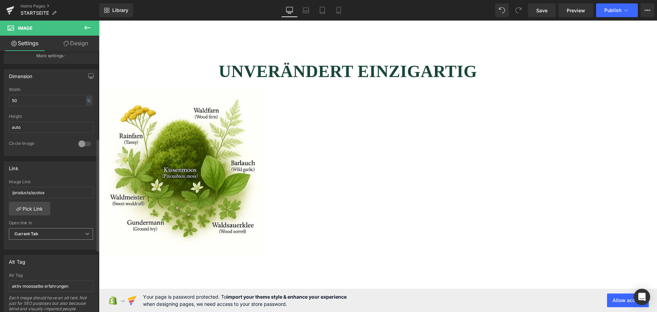
scroll to position [205, 0]
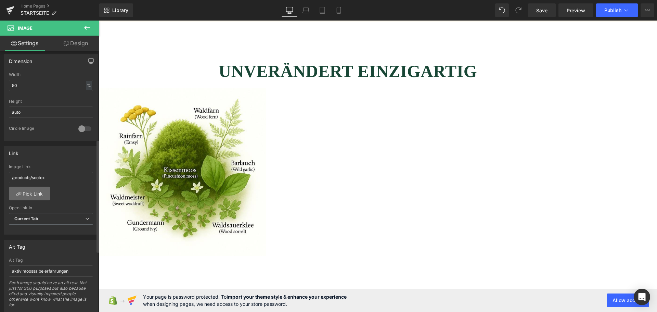
click at [30, 196] on link "Pick Link" at bounding box center [29, 193] width 41 height 14
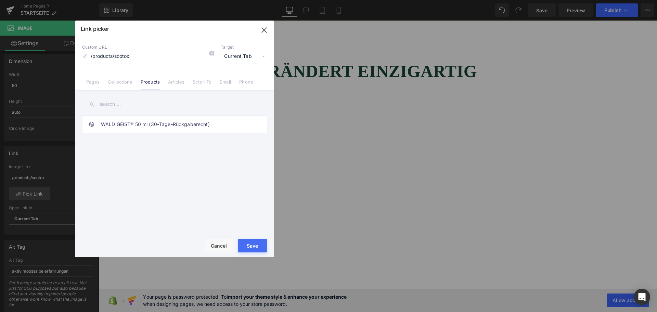
click at [145, 123] on link "WALD GEIST® 50 ml (30-Tage-Rückgaberecht)" at bounding box center [176, 124] width 150 height 17
type input "/products/wald-geist-50-ml"
drag, startPoint x: 254, startPoint y: 248, endPoint x: 156, endPoint y: 225, distance: 100.9
click at [254, 248] on button "Save" at bounding box center [252, 245] width 29 height 14
type input "/products/wald-geist-50-ml"
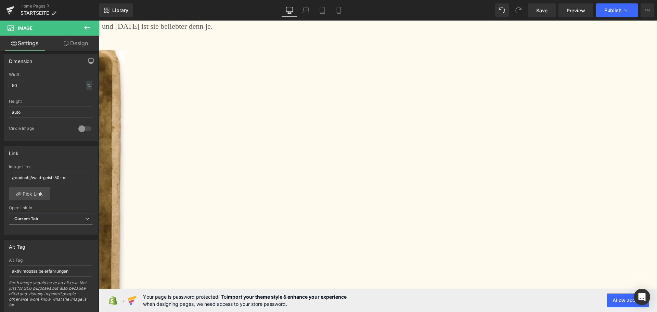
scroll to position [2052, 0]
click at [99, 21] on span "Button" at bounding box center [99, 21] width 0 height 0
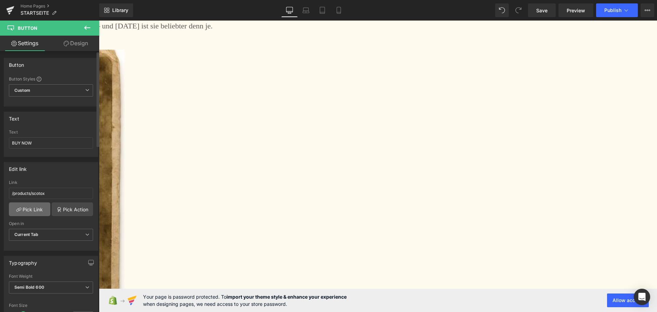
click at [23, 210] on link "Pick Link" at bounding box center [29, 209] width 41 height 14
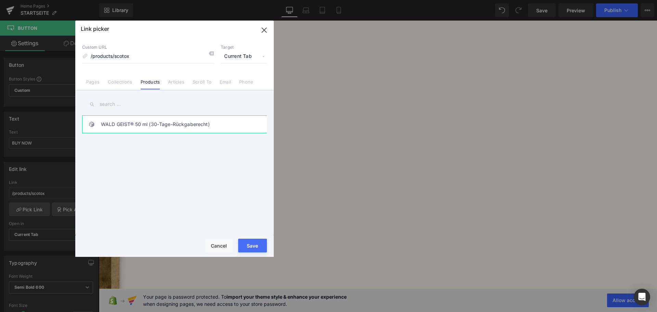
click at [117, 117] on link "WALD GEIST® 50 ml (30-Tage-Rückgaberecht)" at bounding box center [176, 124] width 150 height 17
type input "/products/wald-geist-50-ml"
click at [256, 249] on button "Save" at bounding box center [252, 245] width 29 height 14
type input "/products/wald-geist-50-ml"
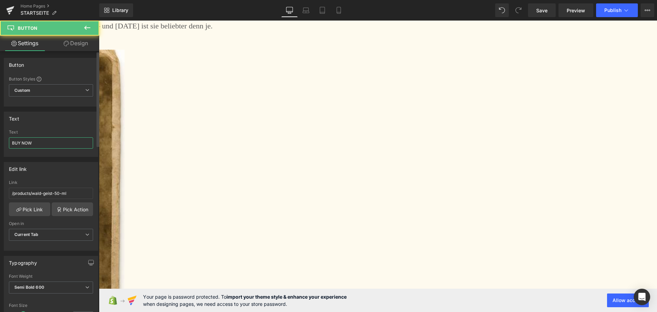
click at [47, 141] on input "BUY NOW" at bounding box center [51, 142] width 84 height 11
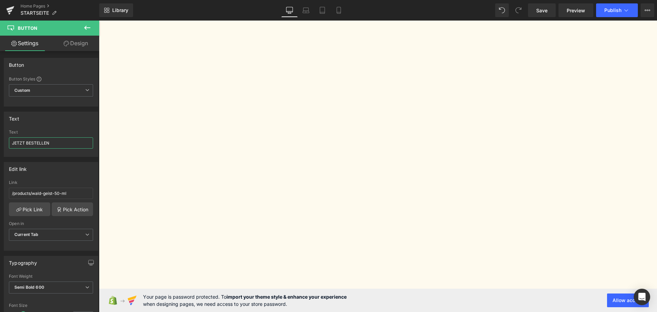
scroll to position [479, 0]
type input "JETZT BESTELLEN"
click at [616, 11] on span "Publish" at bounding box center [612, 10] width 17 height 5
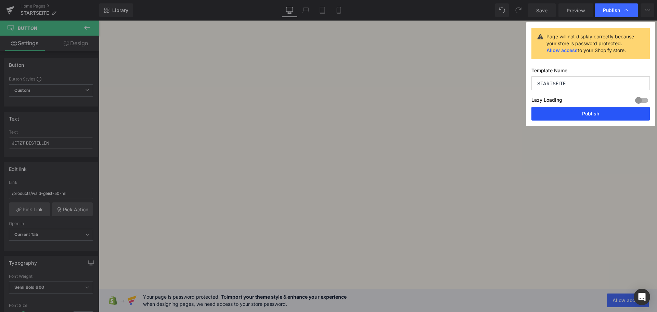
click at [587, 114] on button "Publish" at bounding box center [590, 114] width 118 height 14
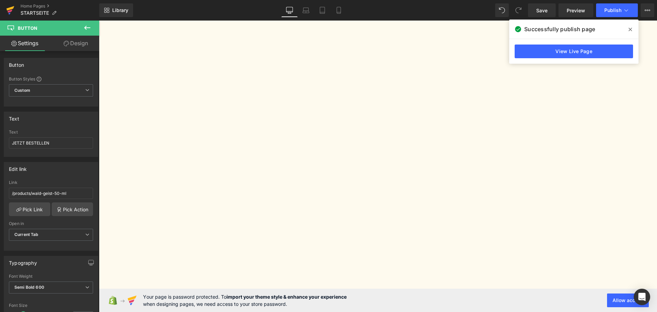
click at [13, 8] on icon at bounding box center [10, 8] width 8 height 4
